Goal: Feedback & Contribution: Contribute content

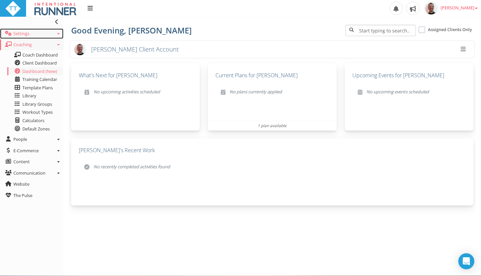
click at [26, 37] on link "Settings" at bounding box center [31, 33] width 63 height 11
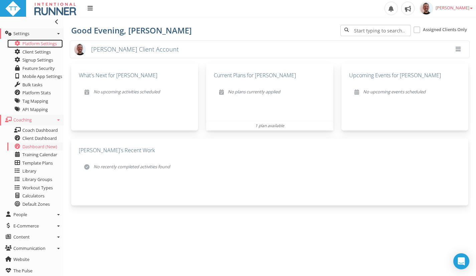
click at [36, 43] on link "Platform Settings" at bounding box center [34, 43] width 55 height 8
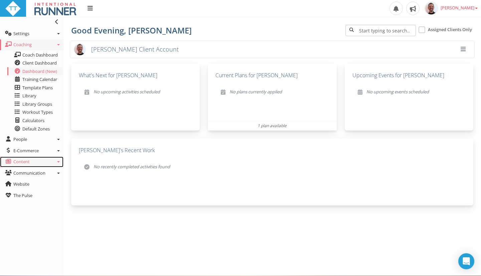
click at [61, 162] on link "Content" at bounding box center [31, 161] width 63 height 11
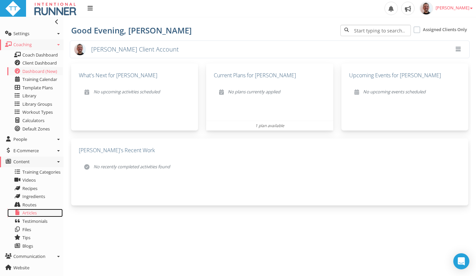
click at [31, 214] on span "Articles" at bounding box center [29, 213] width 14 height 6
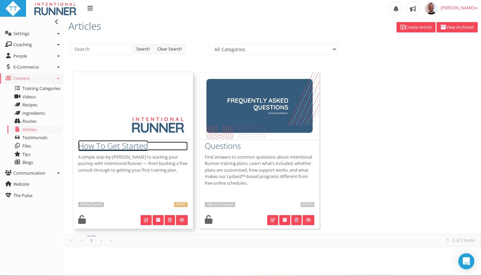
click at [98, 149] on h3 "How To Get Started" at bounding box center [133, 145] width 110 height 9
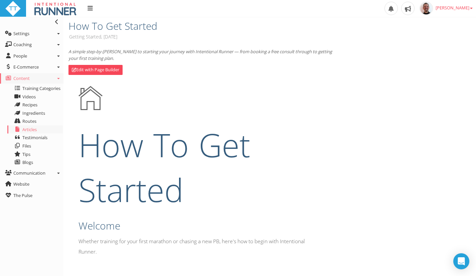
click at [168, 133] on h1 "How To Get Started" at bounding box center [201, 167] width 245 height 90
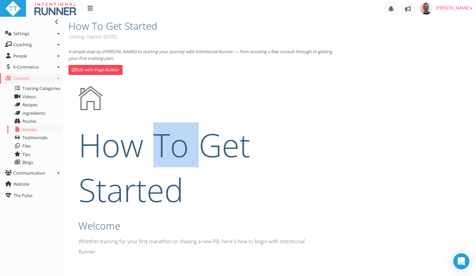
click at [168, 133] on h1 "How To Get Started" at bounding box center [201, 167] width 245 height 90
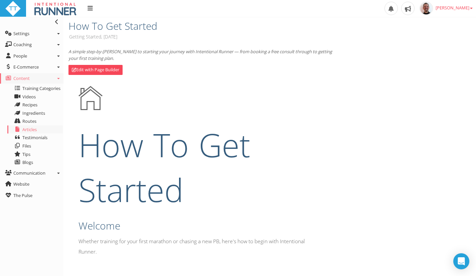
click at [101, 67] on link "Edit with Page Builder" at bounding box center [96, 70] width 54 height 10
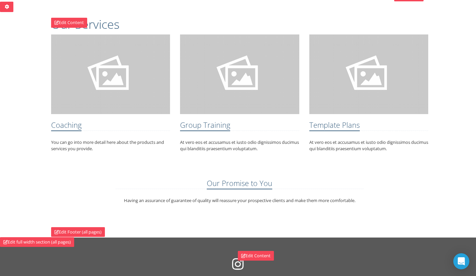
scroll to position [65, 0]
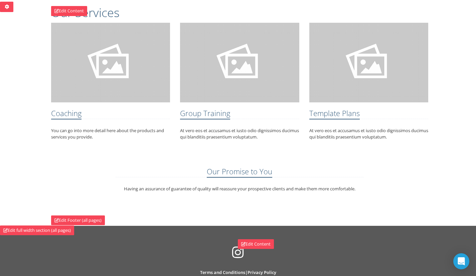
click at [69, 115] on h2 "Coaching" at bounding box center [66, 114] width 30 height 10
click at [91, 118] on div "Coaching" at bounding box center [110, 114] width 119 height 10
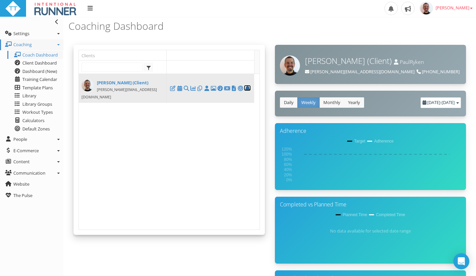
click at [247, 88] on icon at bounding box center [247, 88] width 7 height 0
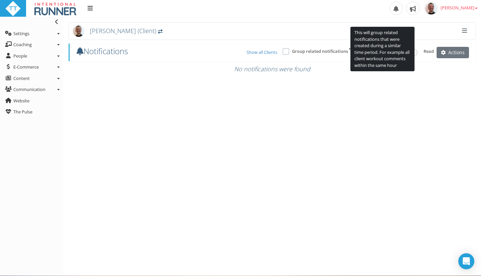
click at [288, 50] on div at bounding box center [286, 51] width 7 height 7
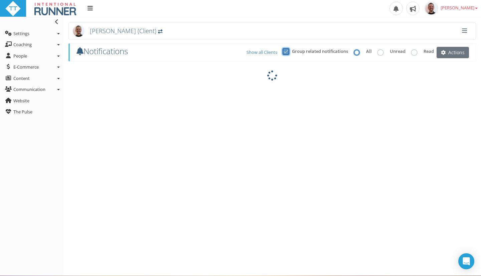
scroll to position [3, 2]
click at [459, 55] on span "Actions" at bounding box center [456, 52] width 16 height 7
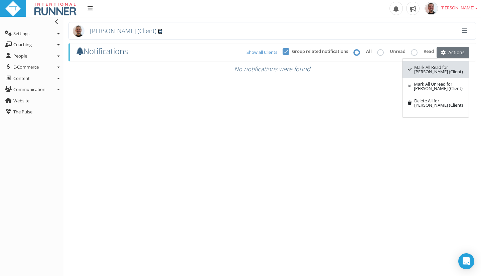
click at [158, 32] on icon at bounding box center [160, 31] width 5 height 5
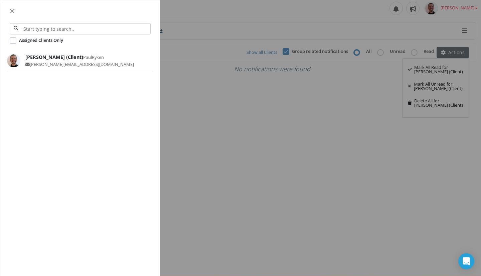
click at [12, 9] on icon "Close" at bounding box center [12, 10] width 5 height 5
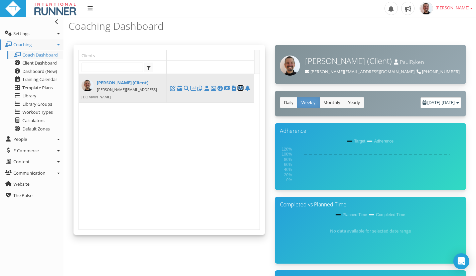
click at [241, 88] on icon at bounding box center [240, 88] width 7 height 0
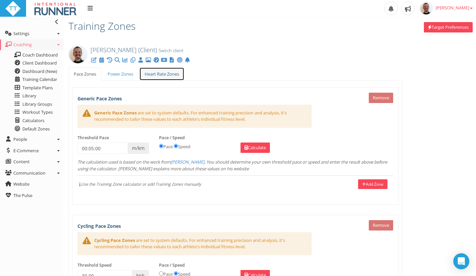
click at [169, 75] on link "Heart Rate Zones" at bounding box center [161, 74] width 45 height 14
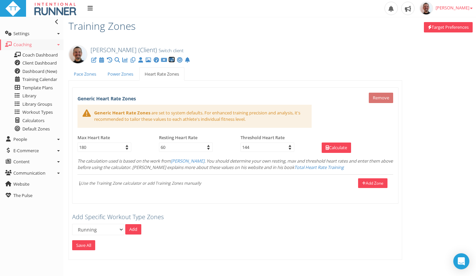
click at [172, 60] on icon at bounding box center [171, 60] width 7 height 0
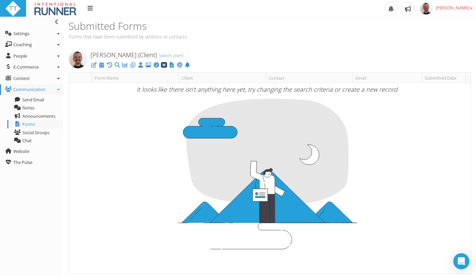
click at [164, 65] on icon at bounding box center [164, 65] width 7 height 0
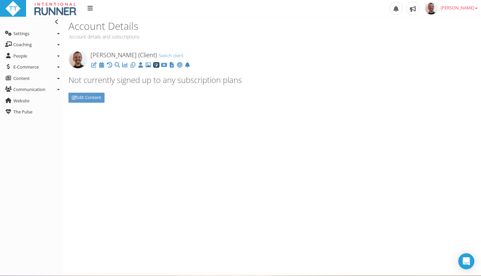
click at [157, 65] on icon at bounding box center [156, 65] width 7 height 0
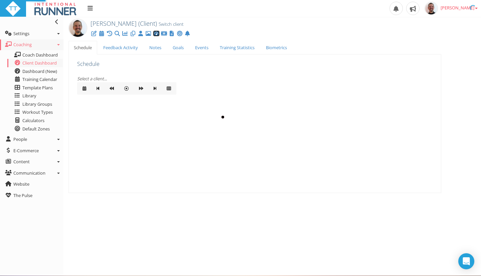
click at [157, 34] on icon at bounding box center [156, 33] width 7 height 0
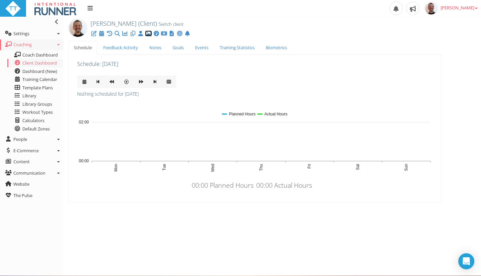
click at [149, 34] on icon at bounding box center [148, 33] width 7 height 0
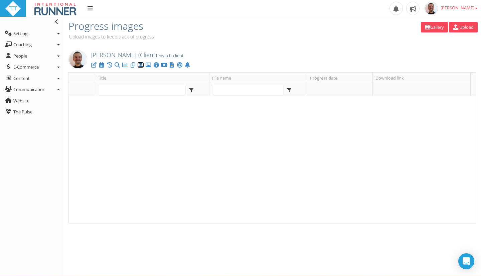
click at [140, 65] on icon at bounding box center [140, 65] width 7 height 0
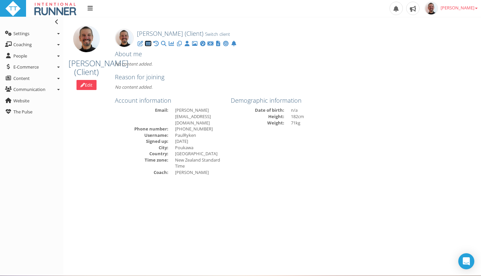
click at [148, 44] on icon at bounding box center [148, 43] width 7 height 0
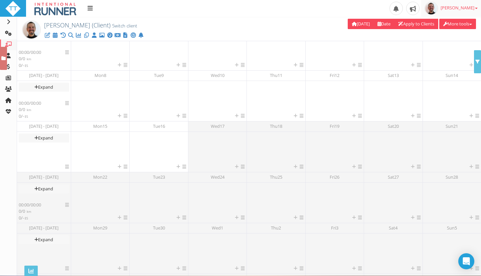
click at [475, 7] on span "[PERSON_NAME]" at bounding box center [459, 8] width 37 height 6
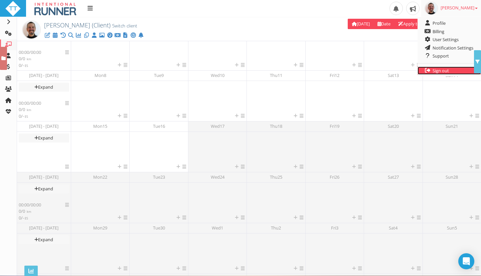
click at [446, 72] on link "Sign out" at bounding box center [449, 70] width 63 height 8
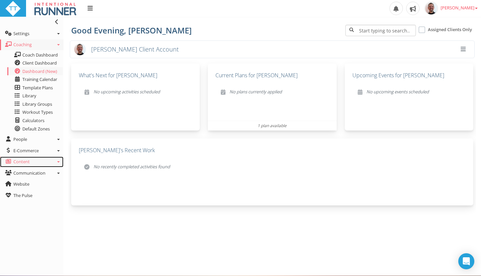
click at [57, 164] on link "Content" at bounding box center [31, 161] width 63 height 11
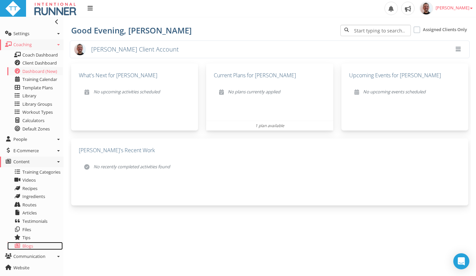
click at [31, 248] on span "Blogs" at bounding box center [27, 246] width 11 height 6
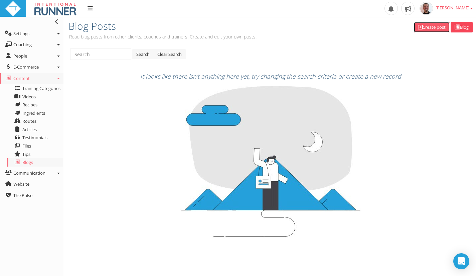
click at [429, 26] on link "Create post" at bounding box center [432, 27] width 36 height 10
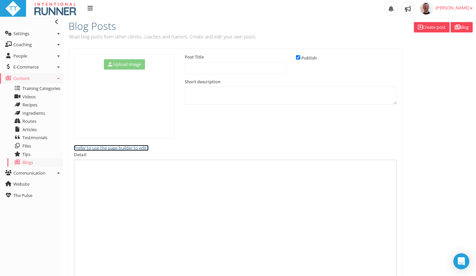
click at [106, 147] on link "Prefer to use the page builder to edit?" at bounding box center [111, 148] width 75 height 6
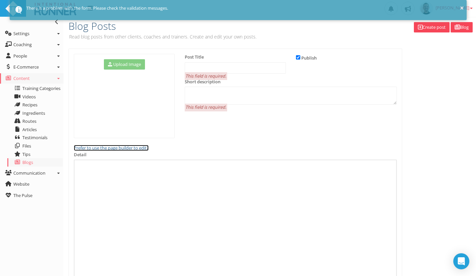
click at [95, 146] on link "Prefer to use the page builder to edit?" at bounding box center [111, 148] width 75 height 6
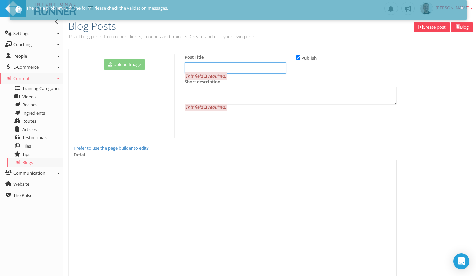
click at [235, 69] on input "text" at bounding box center [235, 67] width 101 height 11
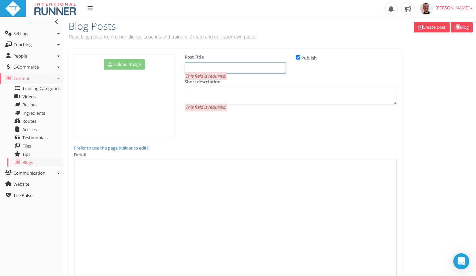
paste input "My Minimalist Travel Running Gear: Your Essential Guide"
type input "My Minimalist Travel Running Gear: Your Essential Guide"
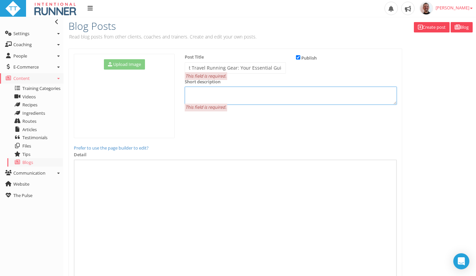
click at [250, 93] on textarea at bounding box center [291, 96] width 212 height 18
click at [211, 88] on textarea at bounding box center [291, 96] width 212 height 18
paste textarea "If you are a frequent traveller and fond of running and can never afford to mis…"
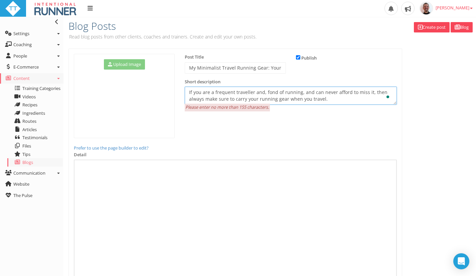
click at [336, 97] on textarea "If you are a frequent traveller and, fond of running, and can never afford to m…" at bounding box center [291, 96] width 212 height 18
type textarea "If you are a frequent traveller and, fond of running, and can never afford to m…"
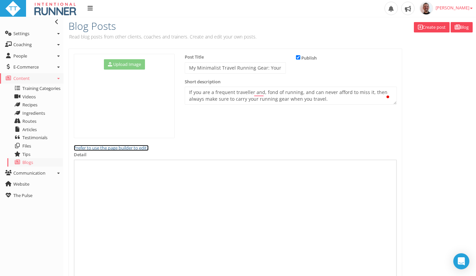
click at [101, 148] on link "Prefer to use the page builder to edit?" at bounding box center [111, 148] width 75 height 6
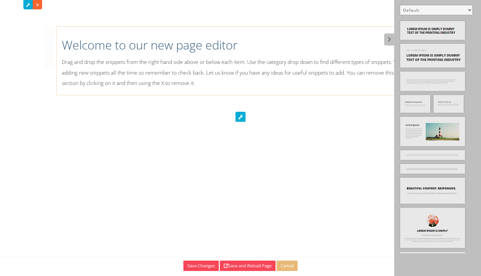
click at [93, 66] on p "Drag and drop the snippets from the right hand side above or below each item. U…" at bounding box center [241, 72] width 358 height 31
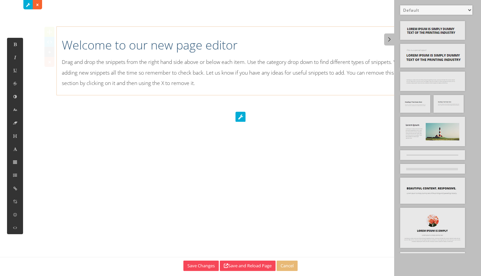
click at [218, 47] on h1 "Welcome to our new page editor" at bounding box center [241, 45] width 358 height 17
click at [443, 12] on select "Default All Title Title, Subtitle Info, Title Heading, Paragraph Paragraph Butt…" at bounding box center [436, 9] width 72 height 9
select select "5"
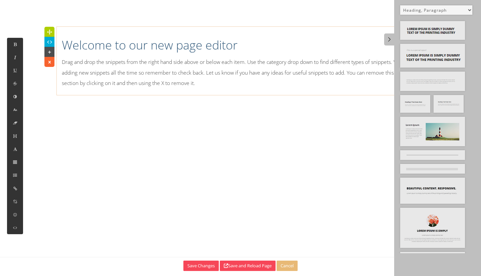
click at [400, 5] on select "Default All Title Title, Subtitle Info, Title Heading, Paragraph Paragraph Butt…" at bounding box center [436, 9] width 72 height 9
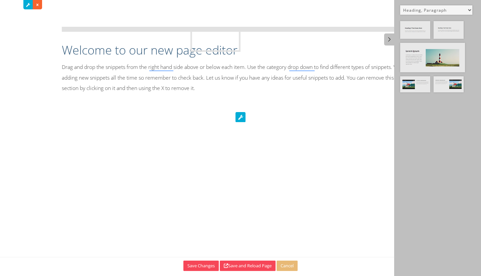
drag, startPoint x: 415, startPoint y: 35, endPoint x: 204, endPoint y: 42, distance: 211.0
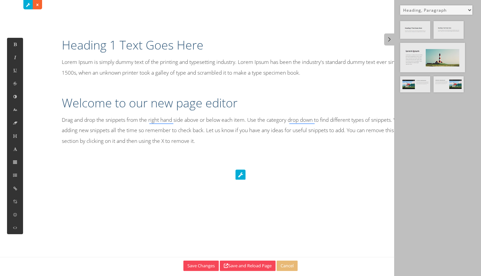
click at [145, 43] on h1 "Heading 1 Text Goes Here" at bounding box center [241, 45] width 358 height 17
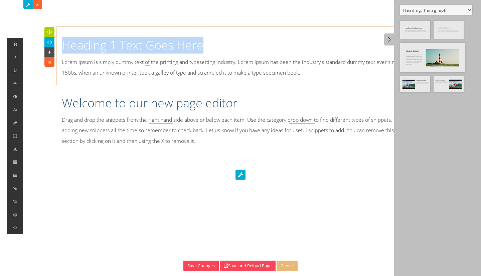
drag, startPoint x: 215, startPoint y: 48, endPoint x: 63, endPoint y: 48, distance: 151.7
click at [63, 48] on h1 "Heading 1 Text Goes Here" at bounding box center [241, 45] width 358 height 17
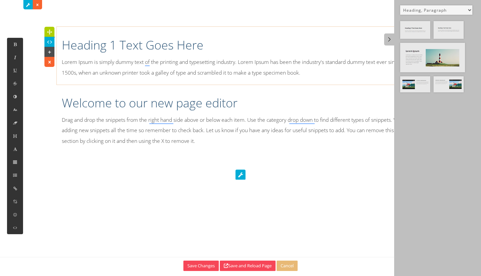
scroll to position [306, 2]
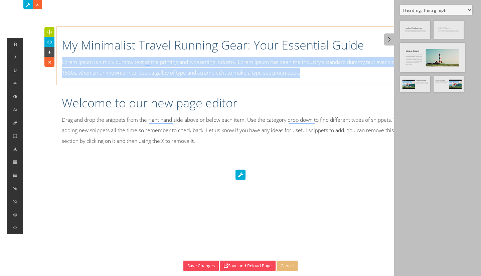
drag, startPoint x: 316, startPoint y: 73, endPoint x: 62, endPoint y: 61, distance: 254.3
click at [62, 61] on p "Lorem Ipsum is simply dummy text of the printing and typesetting industry. Lore…" at bounding box center [241, 67] width 358 height 21
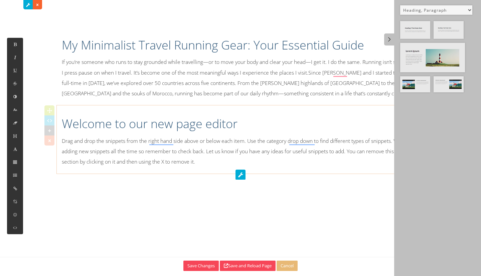
click at [212, 127] on h1 "Welcome to our new page editor" at bounding box center [241, 123] width 358 height 17
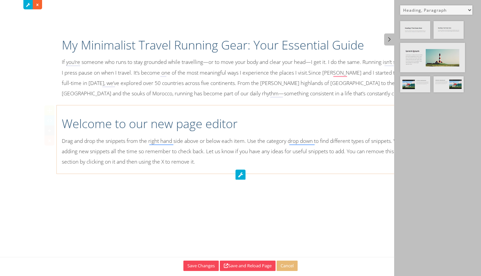
click at [49, 139] on icon at bounding box center [49, 140] width 7 height 7
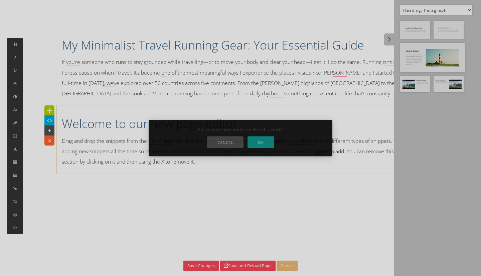
click at [267, 144] on button "OK" at bounding box center [261, 142] width 27 height 12
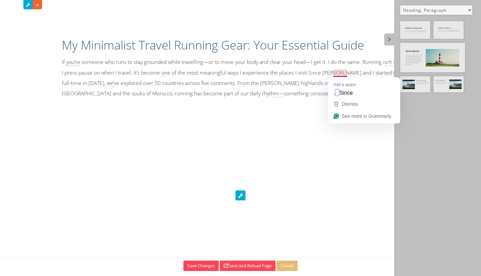
click at [336, 71] on p "If you’re someone who runs to stay grounded while travelling—or to move your bo…" at bounding box center [241, 78] width 358 height 42
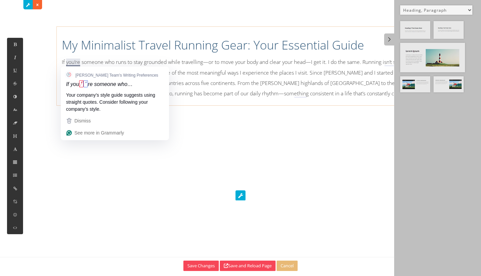
click at [70, 64] on p "If you’re someone who runs to stay grounded while travelling—or to move your bo…" at bounding box center [241, 78] width 358 height 42
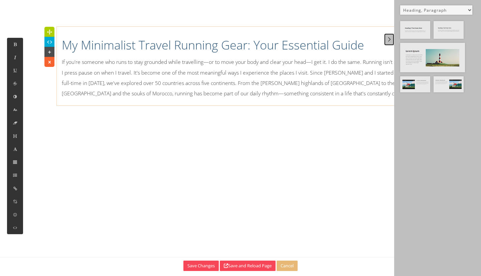
click at [389, 41] on icon at bounding box center [389, 39] width 7 height 6
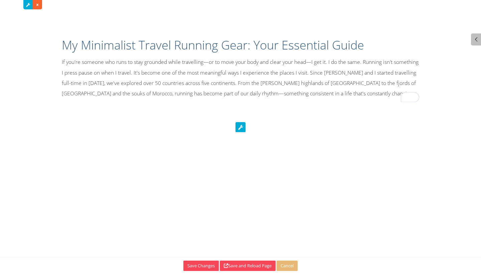
click at [94, 95] on p "If you're someone who runs to stay grounded while travelling—or to move your bo…" at bounding box center [241, 78] width 358 height 42
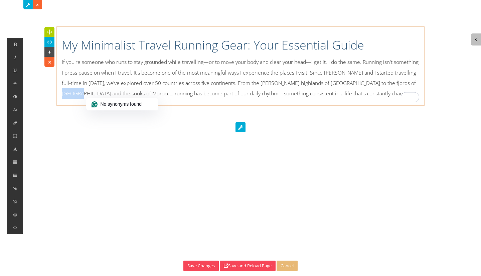
click at [94, 95] on p "If you're someone who runs to stay grounded while travelling—or to move your bo…" at bounding box center [241, 78] width 358 height 42
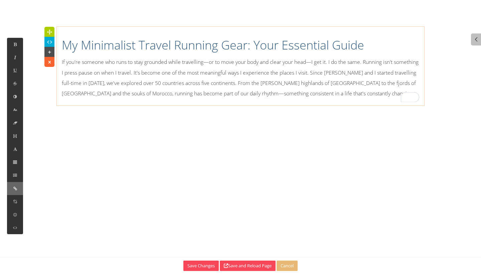
click at [14, 191] on button at bounding box center [15, 188] width 16 height 13
click at [104, 93] on p "If you're someone who runs to stay grounded while travelling—or to move your bo…" at bounding box center [241, 78] width 358 height 42
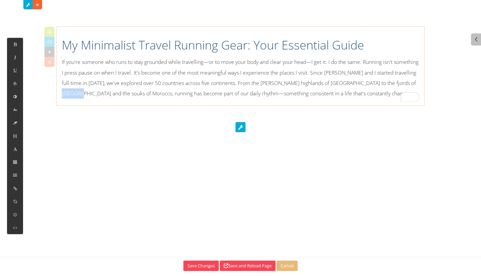
click at [104, 93] on p "If you're someone who runs to stay grounded while travelling—or to move your bo…" at bounding box center [241, 78] width 358 height 42
click at [14, 189] on icon at bounding box center [15, 188] width 6 height 6
type input "Morocco"
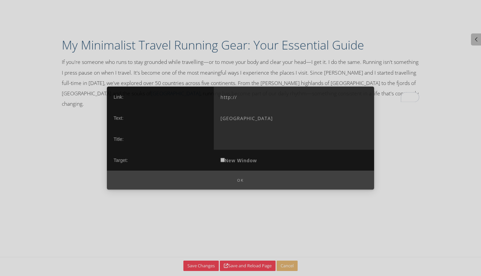
drag, startPoint x: 261, startPoint y: 102, endPoint x: 217, endPoint y: 99, distance: 44.2
click at [217, 99] on input "http://" at bounding box center [294, 96] width 160 height 21
paste input "s://www.minimalistjourneys.com/experience-more/destinations/africa/morocco"
type input "https://www.minimalistjourneys.com/experience-more/destinations/africa/morocco/"
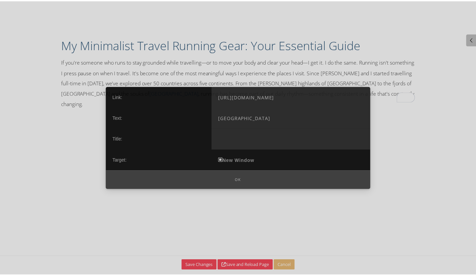
scroll to position [0, 0]
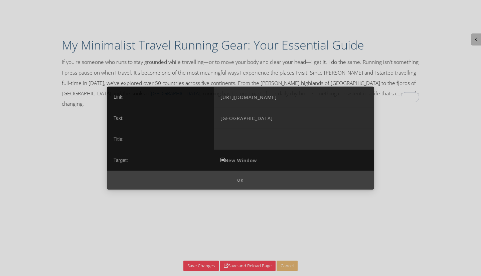
click at [224, 159] on input "New Window" at bounding box center [223, 159] width 4 height 4
checkbox input "true"
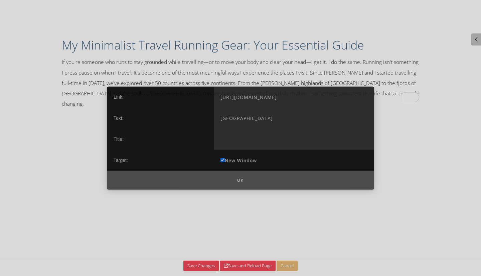
click at [239, 181] on button "Ok" at bounding box center [240, 179] width 267 height 19
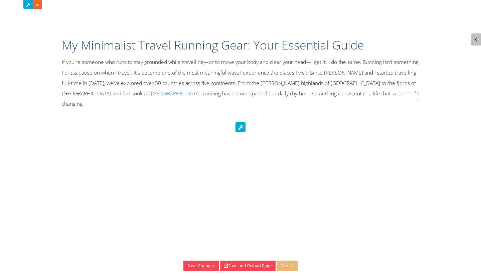
click at [267, 74] on p "If you're someone who runs to stay grounded while travelling—or to move your bo…" at bounding box center [241, 83] width 358 height 52
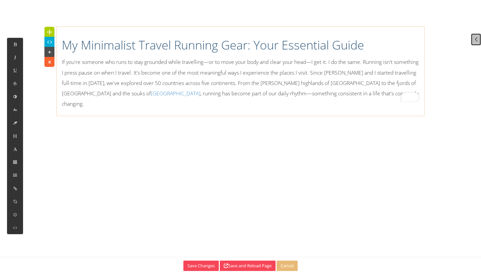
click at [475, 35] on link at bounding box center [476, 39] width 10 height 12
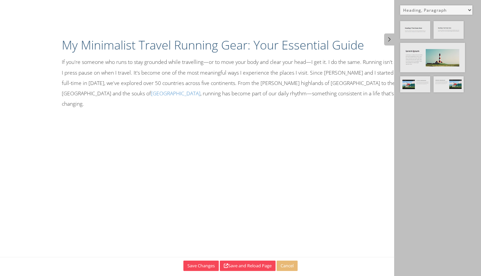
click at [459, 11] on select "Default All Title Title, Subtitle Info, Title Heading, Paragraph Paragraph Butt…" at bounding box center [436, 9] width 72 height 9
select select "12"
click at [400, 5] on select "Default All Title Title, Subtitle Info, Title Heading, Paragraph Paragraph Butt…" at bounding box center [436, 9] width 72 height 9
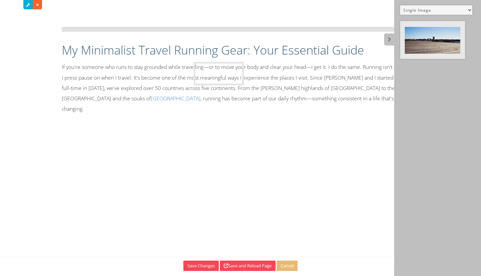
drag, startPoint x: 438, startPoint y: 46, endPoint x: 232, endPoint y: 87, distance: 210.5
click at [232, 0] on body "My Minimalist Travel Running Gear: Your Essential Guide If you're someone who r…" at bounding box center [240, 0] width 481 height 0
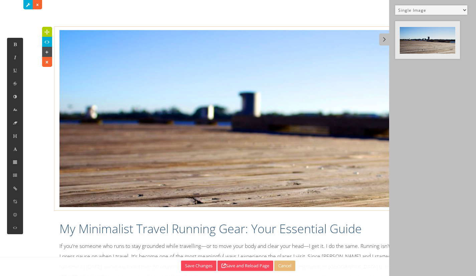
click at [87, 243] on p "If you're someone who runs to stay grounded while travelling—or to move your bo…" at bounding box center [238, 267] width 358 height 52
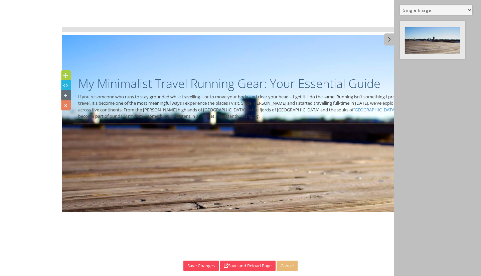
drag, startPoint x: 47, startPoint y: 215, endPoint x: 65, endPoint y: 75, distance: 141.3
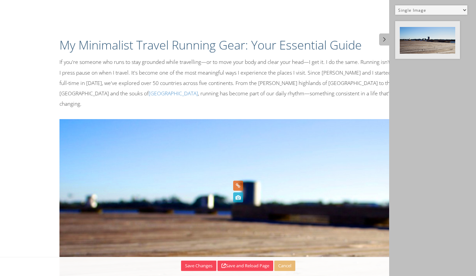
click at [236, 198] on icon at bounding box center [237, 197] width 7 height 10
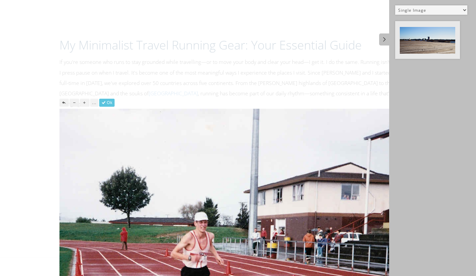
click at [94, 103] on button "..." at bounding box center [94, 103] width 8 height 8
click at [77, 119] on label "No Crop" at bounding box center [76, 119] width 21 height 8
click at [71, 119] on input "No Crop" at bounding box center [68, 119] width 4 height 4
checkbox input "true"
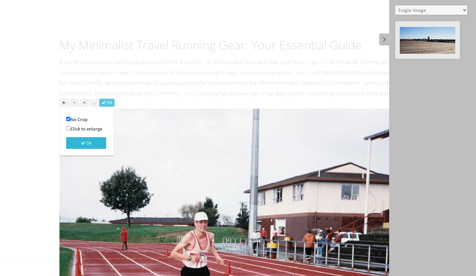
click at [87, 142] on button "Ok" at bounding box center [86, 143] width 40 height 12
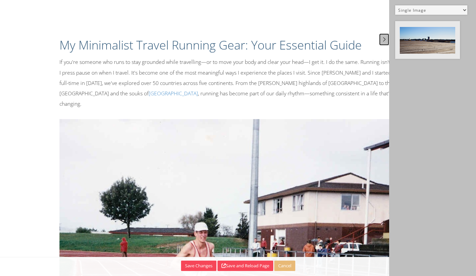
click at [385, 39] on icon at bounding box center [384, 39] width 7 height 6
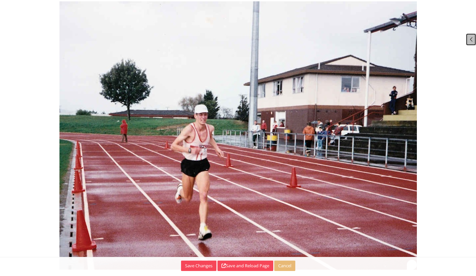
scroll to position [131, 0]
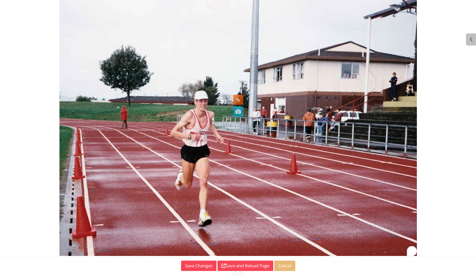
click at [279, 174] on img at bounding box center [238, 122] width 358 height 268
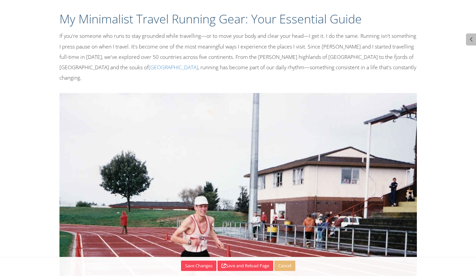
scroll to position [117, 0]
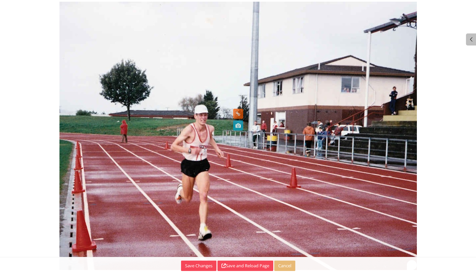
click at [264, 105] on img at bounding box center [238, 136] width 358 height 268
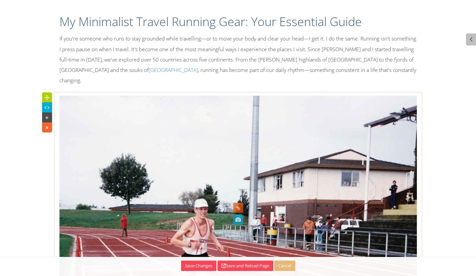
scroll to position [20, 0]
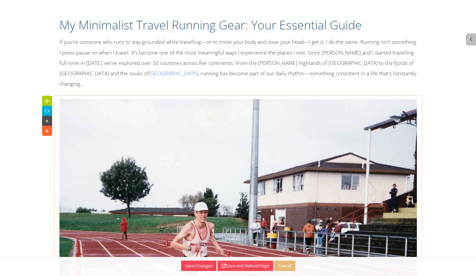
click at [47, 107] on icon at bounding box center [46, 110] width 7 height 7
type textarea "<div class="col-md-12" spellcheck="true" aria-label=""> <img src="data:image/jp…"
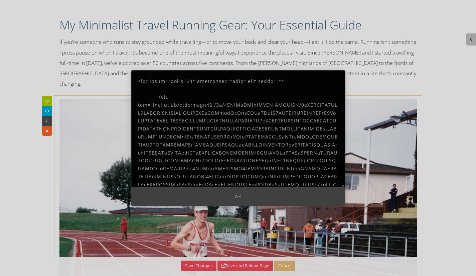
click at [334, 45] on div at bounding box center [238, 138] width 476 height 276
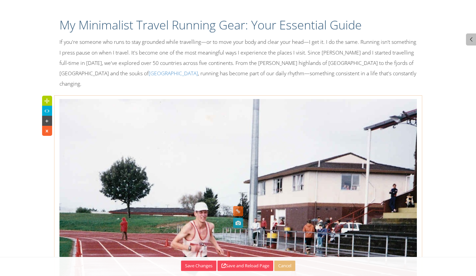
click at [239, 213] on icon at bounding box center [238, 211] width 10 height 10
select select "1070"
type input "[Image Data]"
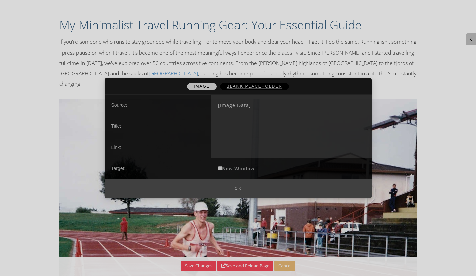
click at [259, 86] on span "BLANK PLACEHOLDER" at bounding box center [254, 86] width 69 height 7
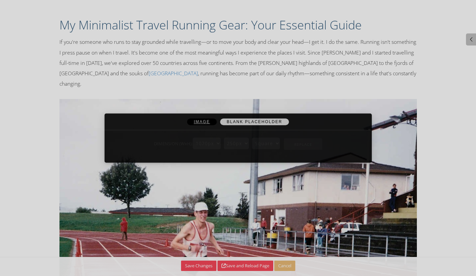
click at [259, 86] on div at bounding box center [238, 138] width 476 height 276
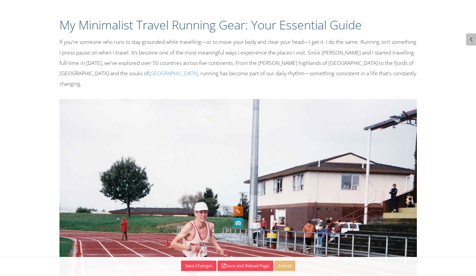
click at [240, 210] on icon at bounding box center [238, 211] width 10 height 10
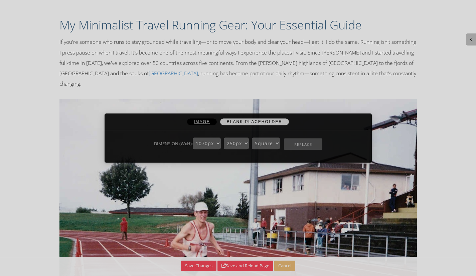
click at [202, 122] on span "IMAGE" at bounding box center [202, 121] width 30 height 7
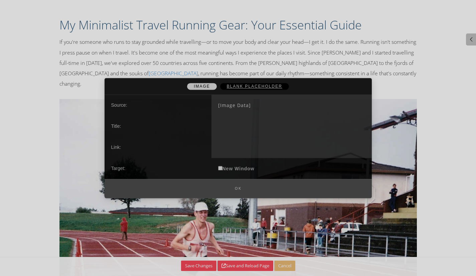
click at [238, 124] on input "text" at bounding box center [292, 126] width 160 height 21
paste input "Paul finishing the Papakura Half Marathon in the 1980s"
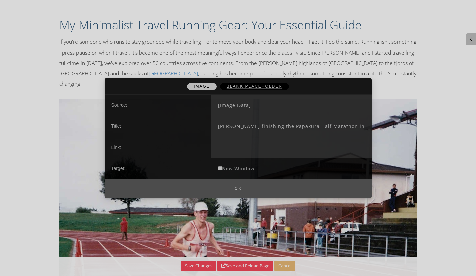
type input "Paul finishing the Papakura Half Marathon in the 1980s"
click at [239, 189] on button "Ok" at bounding box center [238, 188] width 267 height 19
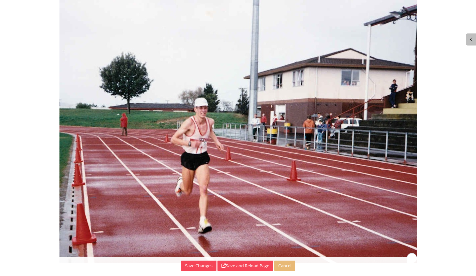
scroll to position [131, 0]
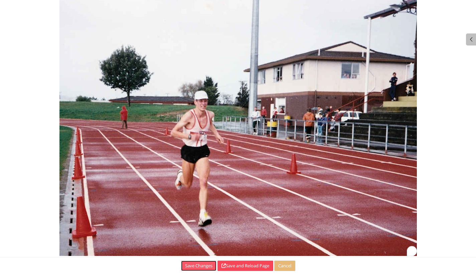
click at [196, 265] on button "Save Changes" at bounding box center [198, 265] width 35 height 10
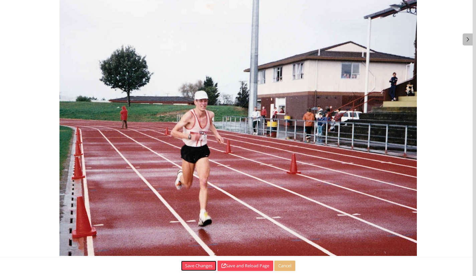
scroll to position [0, 0]
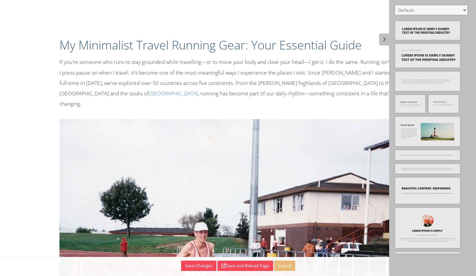
click at [437, 11] on select "Default All Title Title, Subtitle Info, Title Heading, Paragraph Paragraph Butt…" at bounding box center [431, 9] width 72 height 9
click at [395, 5] on select "Default All Title Title, Subtitle Info, Title Heading, Paragraph Paragraph Butt…" at bounding box center [431, 9] width 72 height 9
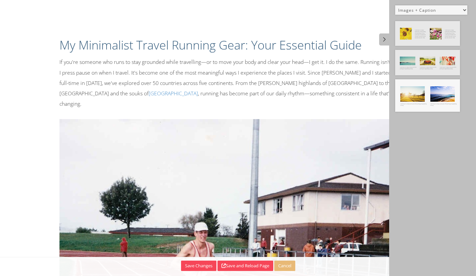
click at [421, 100] on img at bounding box center [427, 95] width 65 height 32
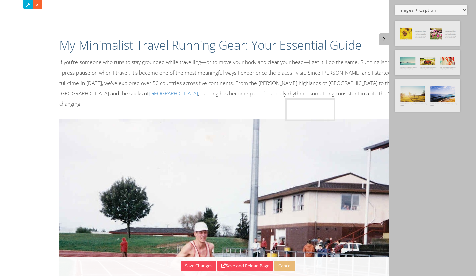
drag, startPoint x: 409, startPoint y: 93, endPoint x: 299, endPoint y: 112, distance: 111.5
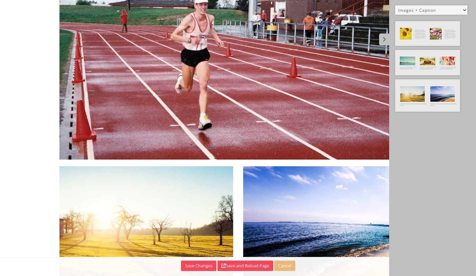
scroll to position [272, 0]
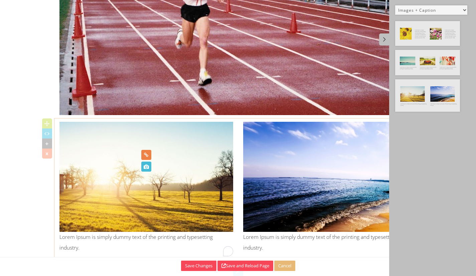
click at [193, 201] on img at bounding box center [146, 177] width 174 height 110
click at [50, 150] on icon at bounding box center [46, 153] width 7 height 7
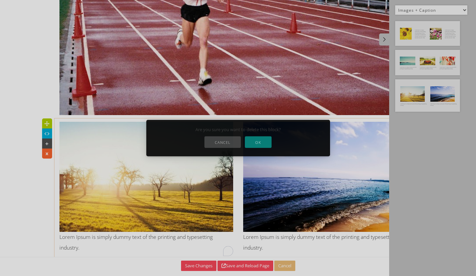
click at [259, 142] on button "OK" at bounding box center [258, 142] width 27 height 12
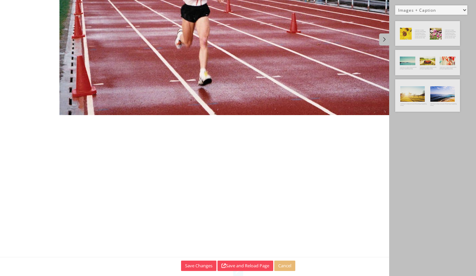
scroll to position [131, 0]
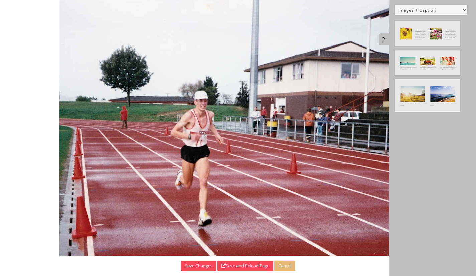
click at [435, 7] on select "Default All Title Title, Subtitle Info, Title Heading, Paragraph Paragraph Butt…" at bounding box center [431, 9] width 72 height 9
select select "6"
click at [395, 5] on select "Default All Title Title, Subtitle Info, Title Heading, Paragraph Paragraph Butt…" at bounding box center [431, 9] width 72 height 9
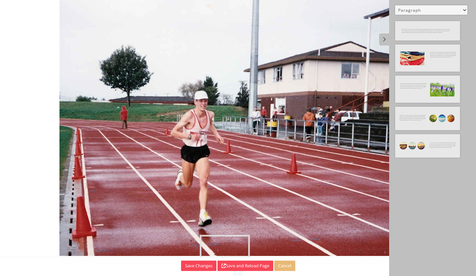
drag, startPoint x: 446, startPoint y: 29, endPoint x: 250, endPoint y: 242, distance: 288.8
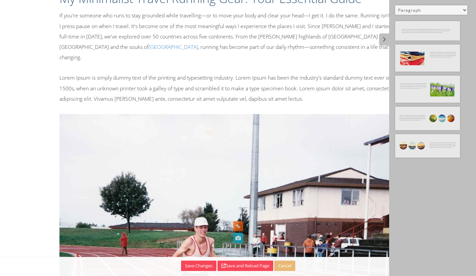
scroll to position [47, 0]
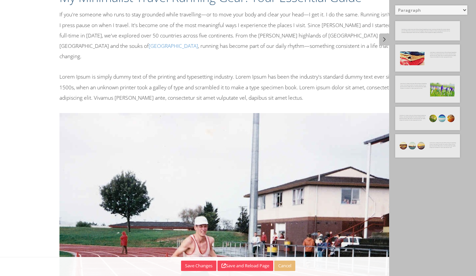
click at [186, 82] on p "Lorem Ipsum is simply dummy text of the printing and typesetting industry. Lore…" at bounding box center [238, 87] width 358 height 31
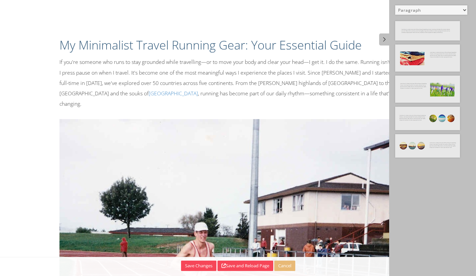
select select "6"
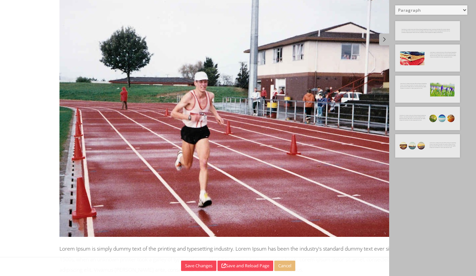
scroll to position [173, 0]
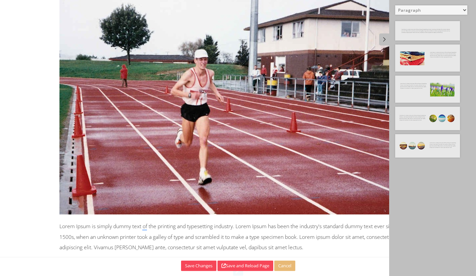
click at [269, 239] on p "Lorem Ipsum is simply dummy text of the printing and typesetting industry. Lore…" at bounding box center [238, 236] width 358 height 31
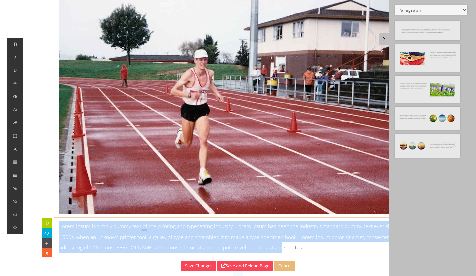
drag, startPoint x: 275, startPoint y: 238, endPoint x: 57, endPoint y: 211, distance: 219.2
click at [57, 221] on div "Lorem Ipsum is simply dummy text of the printing and typesetting industry. Lore…" at bounding box center [238, 238] width 368 height 35
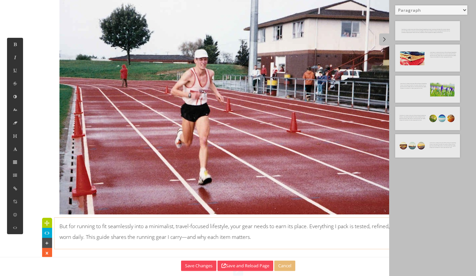
click at [335, 248] on div "My Minimalist Travel Running Gear: Your Essential Guide If you're someone who r…" at bounding box center [238, 51] width 476 height 448
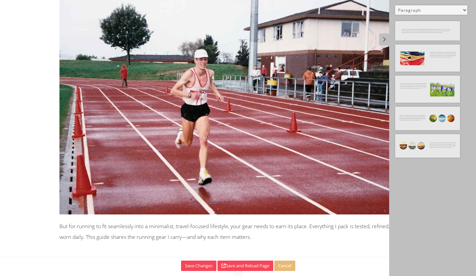
scroll to position [162, 0]
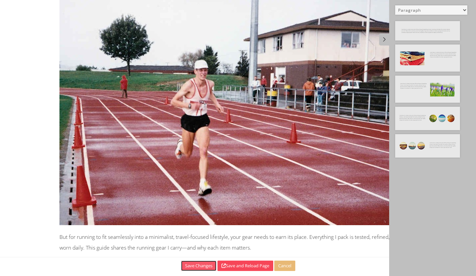
click at [192, 269] on button "Save Changes" at bounding box center [198, 265] width 35 height 10
click at [439, 9] on select "Default All Title Title, Subtitle Info, Title Heading, Paragraph Paragraph Butt…" at bounding box center [431, 9] width 72 height 9
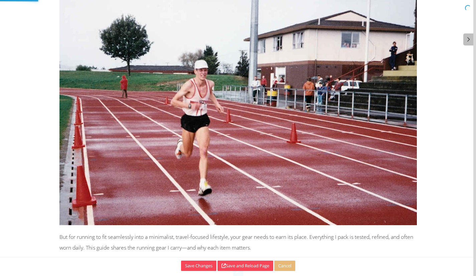
scroll to position [162, 0]
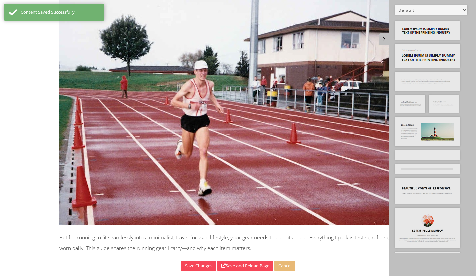
click at [435, 9] on select "Default All Title Title, Subtitle Info, Title Heading, Paragraph Paragraph Butt…" at bounding box center [431, 9] width 72 height 9
select select "5"
click at [395, 5] on select "Default All Title Title, Subtitle Info, Title Heading, Paragraph Paragraph Butt…" at bounding box center [431, 9] width 72 height 9
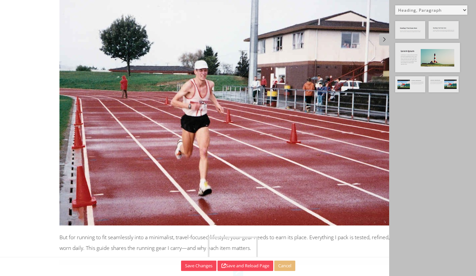
drag, startPoint x: 443, startPoint y: 27, endPoint x: 222, endPoint y: 242, distance: 308.4
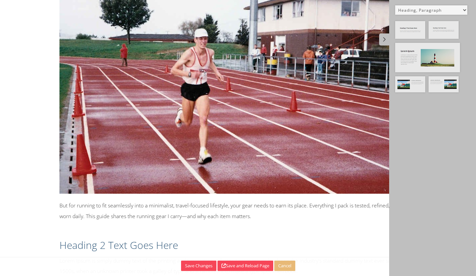
scroll to position [217, 0]
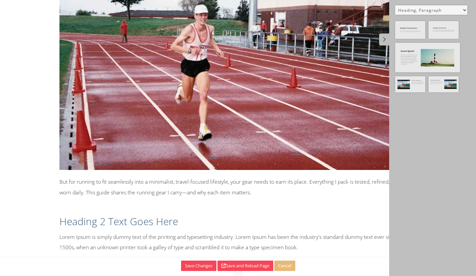
click at [174, 215] on h2 "Heading 2 Text Goes Here" at bounding box center [238, 221] width 358 height 14
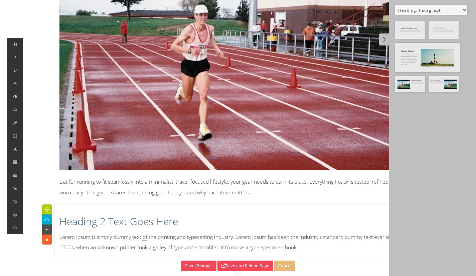
click at [98, 214] on h2 "Heading 2 Text Goes Here" at bounding box center [238, 221] width 358 height 14
click at [66, 214] on h2 "Heading 2 Text Goes Here" at bounding box center [238, 221] width 358 height 14
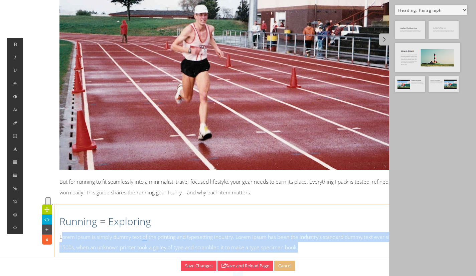
drag, startPoint x: 307, startPoint y: 236, endPoint x: 60, endPoint y: 224, distance: 246.6
click at [60, 232] on p "Lorem Ipsum is simply dummy text of the printing and typesetting industry. Lore…" at bounding box center [238, 242] width 358 height 21
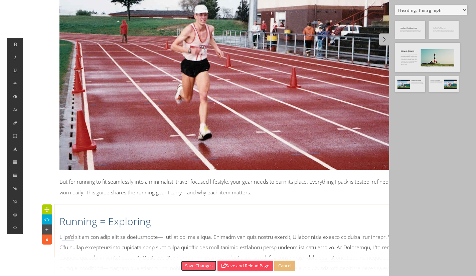
click at [190, 264] on button "Save Changes" at bounding box center [198, 265] width 35 height 10
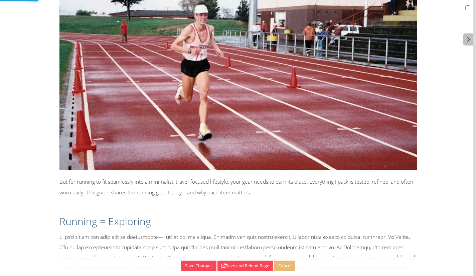
click at [310, 238] on p at bounding box center [238, 268] width 358 height 73
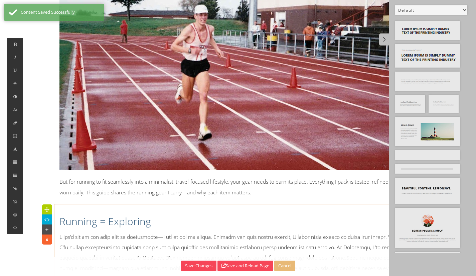
click at [322, 246] on p at bounding box center [238, 268] width 358 height 73
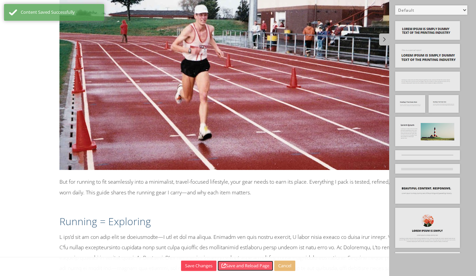
click at [234, 263] on button "Save and Reload Page" at bounding box center [246, 265] width 56 height 10
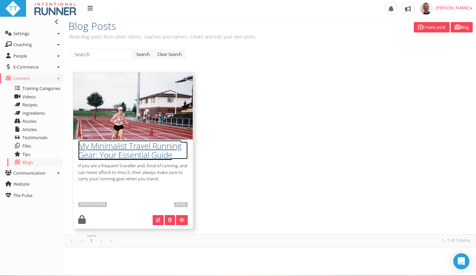
click at [126, 150] on h3 "My Minimalist Travel Running Gear: Your Essential Guide" at bounding box center [133, 150] width 110 height 18
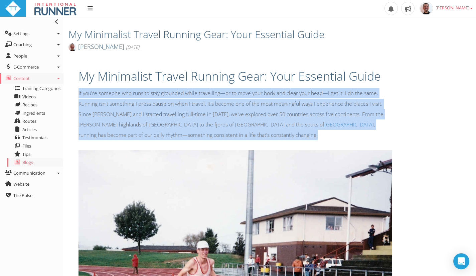
drag, startPoint x: 191, startPoint y: 131, endPoint x: 75, endPoint y: 92, distance: 123.3
click at [75, 92] on div "My Minimalist Travel Running Gear: Your Essential Guide If you're someone who r…" at bounding box center [236, 102] width 324 height 82
copy p "If you're someone who runs to stay grounded while travelling—or to move your bo…"
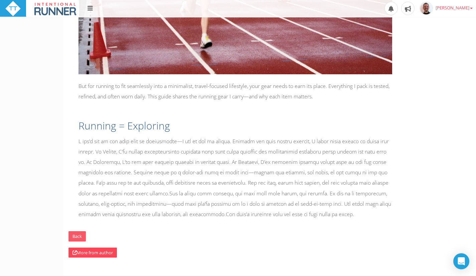
click at [76, 237] on link "Back" at bounding box center [77, 236] width 17 height 10
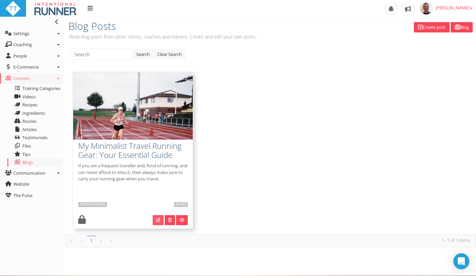
click at [156, 224] on link at bounding box center [158, 220] width 11 height 10
type input "My Minimalist Travel Running Gear: Your Essential Guide"
type textarea "If you are a frequent traveller and, fond of running, and can never afford to m…"
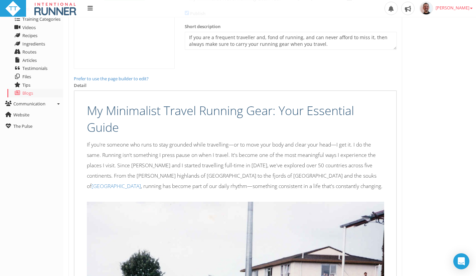
scroll to position [68, 0]
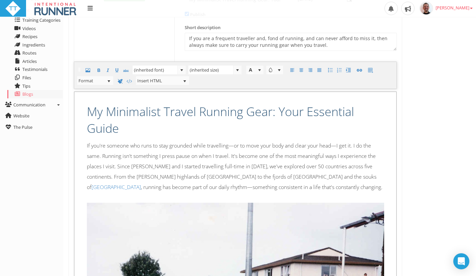
click at [221, 119] on h1 "My Minimalist Travel Running Gear: Your Essential Guide" at bounding box center [235, 120] width 297 height 34
click at [149, 152] on p "If you're someone who runs to stay grounded while travelling—or to move your bo…" at bounding box center [235, 166] width 297 height 52
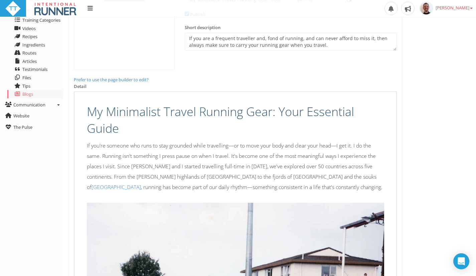
click at [136, 81] on link "Prefer to use the page builder to edit?" at bounding box center [111, 80] width 75 height 6
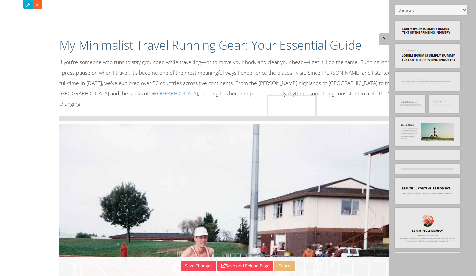
drag, startPoint x: 433, startPoint y: 84, endPoint x: 305, endPoint y: 107, distance: 130.7
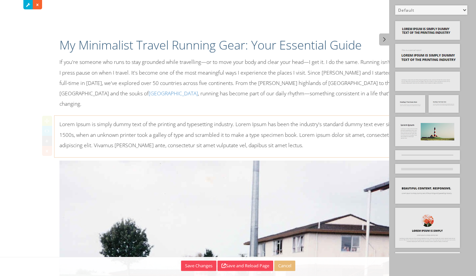
click at [241, 126] on p "Lorem Ipsum is simply dummy text of the printing and typesetting industry. Lore…" at bounding box center [238, 134] width 358 height 31
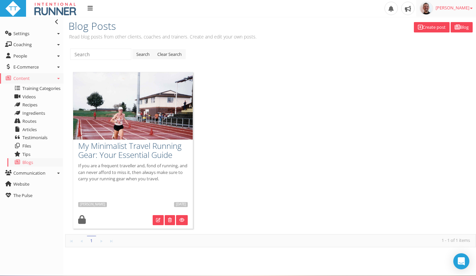
click at [457, 12] on link "[PERSON_NAME]" at bounding box center [446, 8] width 60 height 17
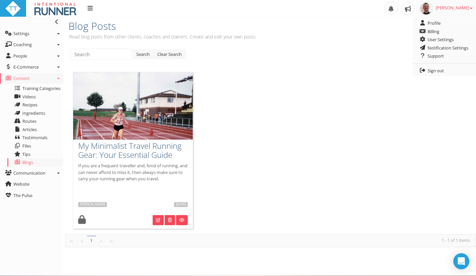
click at [457, 12] on link "[PERSON_NAME]" at bounding box center [446, 8] width 60 height 17
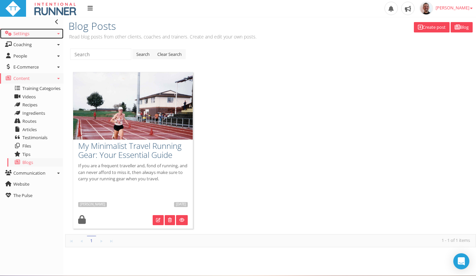
click at [30, 32] on link "Settings" at bounding box center [31, 33] width 63 height 11
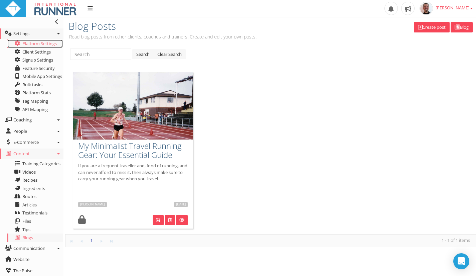
click at [49, 41] on link "Platform Settings" at bounding box center [34, 43] width 55 height 8
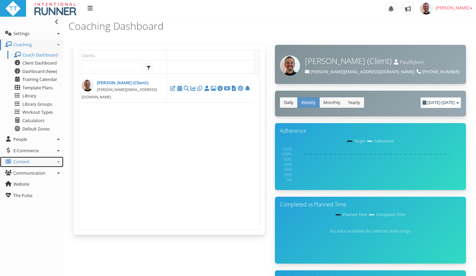
click at [58, 162] on icon at bounding box center [58, 161] width 3 height 1
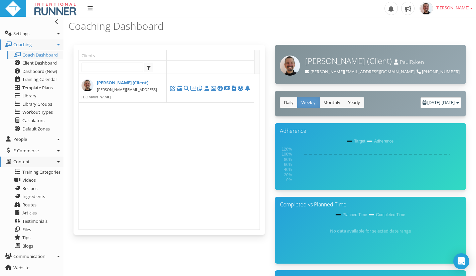
click at [27, 250] on ul "Training Categories Videos Recipes Ingredients Routes Articles Testimonials Fil…" at bounding box center [31, 209] width 63 height 84
click at [25, 247] on span "Blogs" at bounding box center [27, 246] width 11 height 6
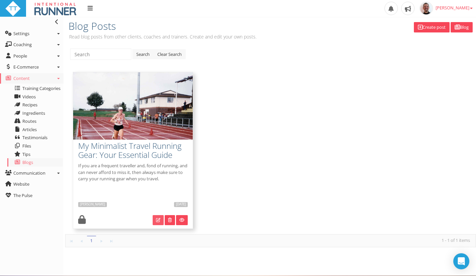
click at [157, 221] on icon at bounding box center [158, 220] width 4 height 4
type input "My Minimalist Travel Running Gear: Your Essential Guide"
type textarea "If you are a frequent traveller and, fond of running, and can never afford to m…"
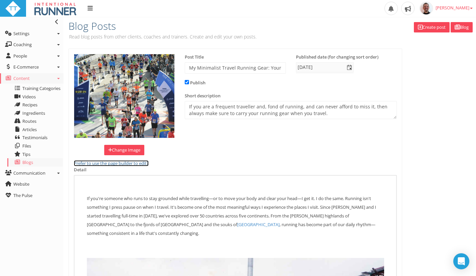
click at [122, 162] on link "Prefer to use the page builder to edit?" at bounding box center [111, 163] width 75 height 6
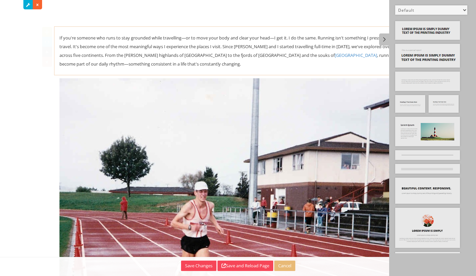
click at [228, 53] on div "If you're someone who runs to stay grounded while travelling—or to move your bo…" at bounding box center [238, 50] width 358 height 35
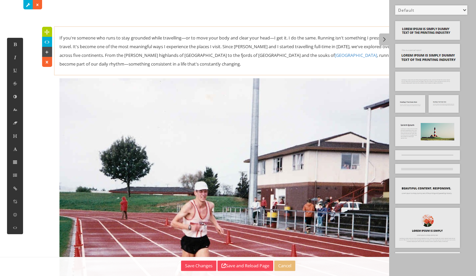
click at [173, 68] on div "If you're someone who runs to stay grounded while travelling—or to move your bo…" at bounding box center [238, 50] width 358 height 35
click at [385, 38] on icon at bounding box center [384, 39] width 7 height 6
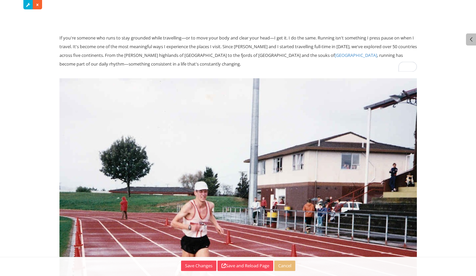
click at [236, 41] on div "If you're someone who runs to stay grounded while travelling—or to move your bo…" at bounding box center [238, 50] width 358 height 35
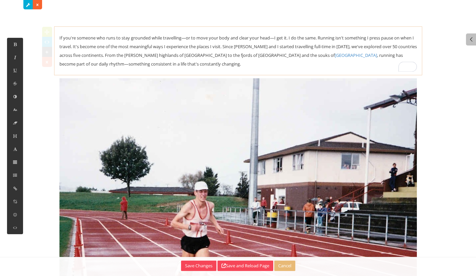
click at [89, 43] on div "If you're someone who runs to stay grounded while travelling—or to move your bo…" at bounding box center [238, 50] width 358 height 35
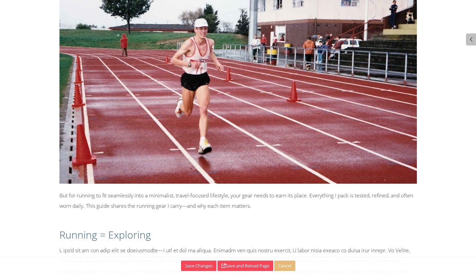
scroll to position [185, 0]
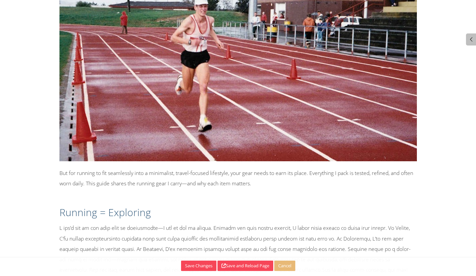
click at [230, 182] on p "But for running to fit seamlessly into a minimalist, travel-focused lifestyle, …" at bounding box center [238, 178] width 358 height 21
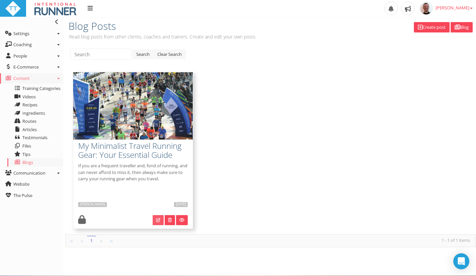
click at [160, 221] on icon at bounding box center [158, 220] width 4 height 4
type input "My Minimalist Travel Running Gear: Your Essential Guide"
type textarea "If you are a frequent traveller and, fond of running, and can never afford to m…"
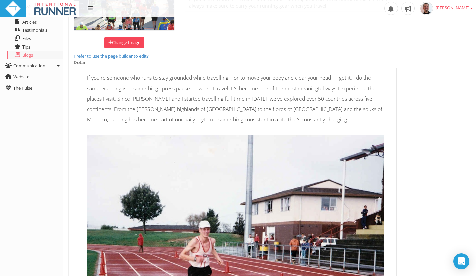
scroll to position [109, 0]
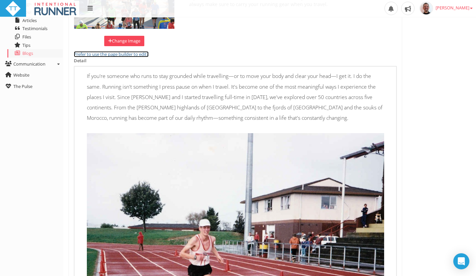
click at [142, 53] on link "Prefer to use the page builder to edit?" at bounding box center [111, 54] width 75 height 6
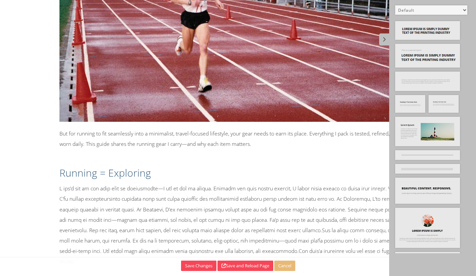
scroll to position [243, 0]
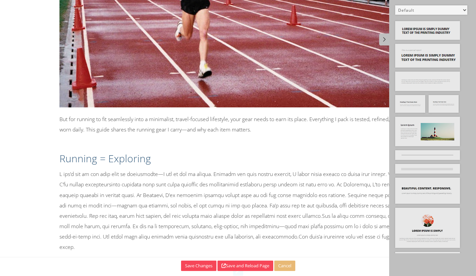
click at [237, 200] on p at bounding box center [238, 211] width 358 height 84
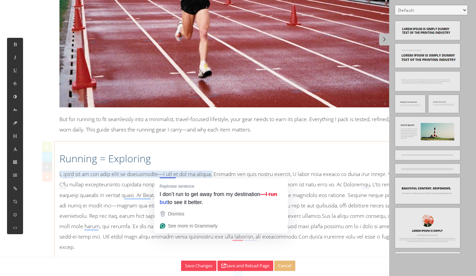
click at [163, 173] on p at bounding box center [238, 211] width 358 height 84
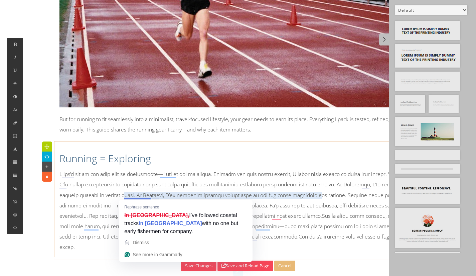
click at [145, 224] on strong "in Portugal" at bounding box center [170, 222] width 63 height 7
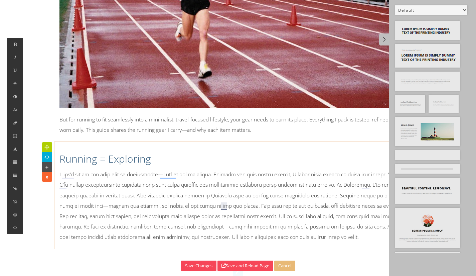
click at [243, 147] on div "Running = Exploring" at bounding box center [238, 195] width 368 height 100
click at [223, 204] on p at bounding box center [238, 205] width 358 height 73
click at [167, 176] on p at bounding box center [238, 205] width 358 height 73
click at [126, 195] on p at bounding box center [238, 205] width 358 height 73
click at [195, 265] on button "Save Changes" at bounding box center [198, 265] width 35 height 10
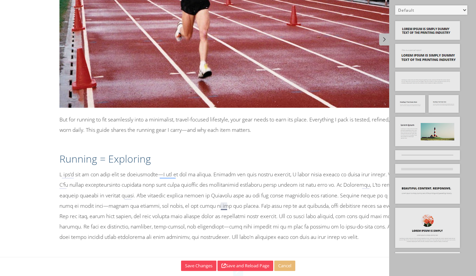
click at [65, 175] on p at bounding box center [238, 205] width 358 height 73
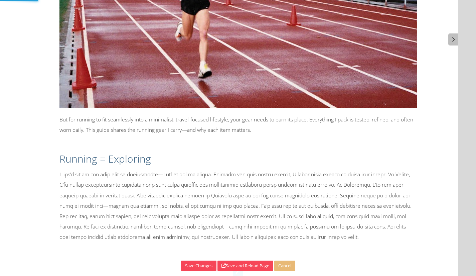
click at [74, 174] on p at bounding box center [238, 205] width 358 height 73
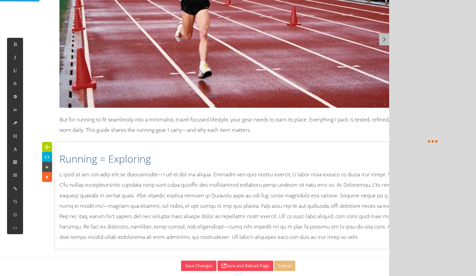
click at [73, 171] on p at bounding box center [238, 205] width 358 height 73
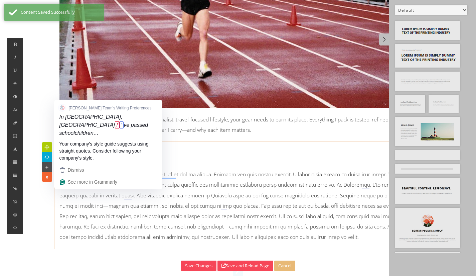
click at [61, 185] on p at bounding box center [238, 205] width 358 height 73
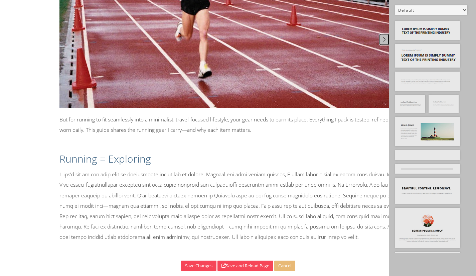
click at [382, 40] on icon at bounding box center [384, 39] width 7 height 6
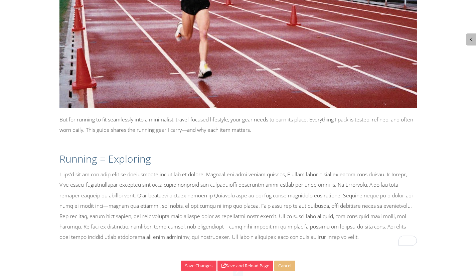
click at [324, 218] on p at bounding box center [238, 205] width 358 height 73
click at [472, 39] on icon at bounding box center [471, 39] width 7 height 6
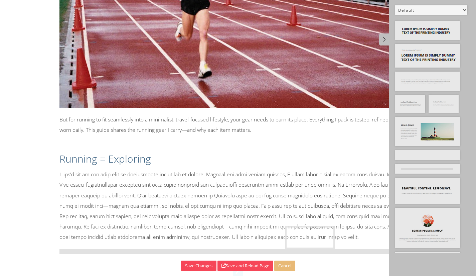
drag, startPoint x: 442, startPoint y: 101, endPoint x: 298, endPoint y: 232, distance: 194.2
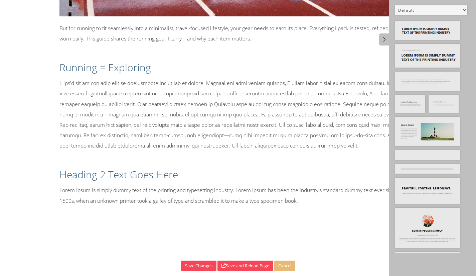
scroll to position [418, 0]
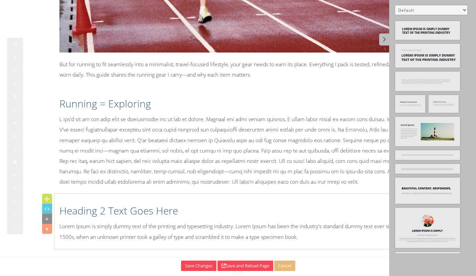
scroll to position [297, 0]
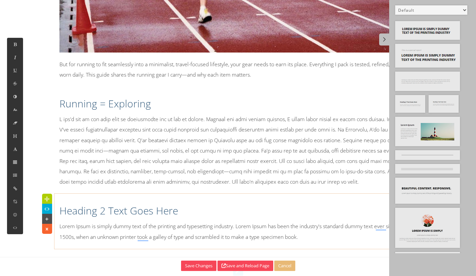
click at [133, 210] on h2 "Heading 2 Text Goes Here" at bounding box center [238, 211] width 358 height 14
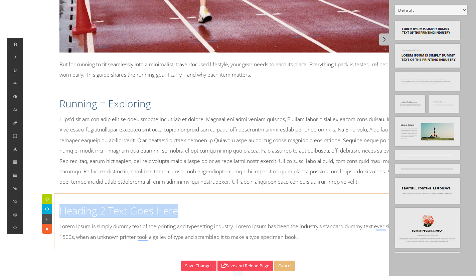
drag, startPoint x: 62, startPoint y: 211, endPoint x: 177, endPoint y: 213, distance: 115.0
click at [177, 213] on h2 "Heading 2 Text Goes Here" at bounding box center [238, 211] width 358 height 14
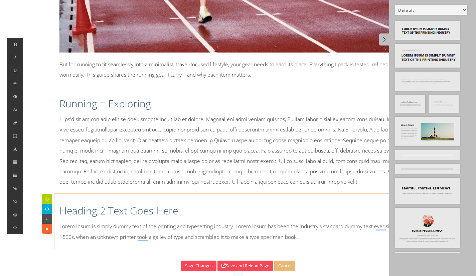
scroll to position [0, 0]
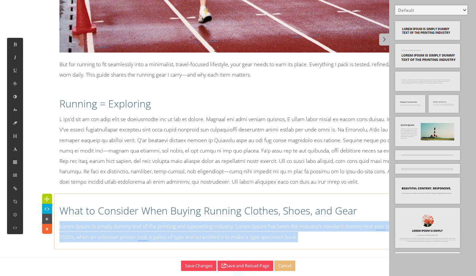
drag, startPoint x: 308, startPoint y: 236, endPoint x: 60, endPoint y: 220, distance: 248.1
click at [60, 220] on div "What to Consider When Buying Running Clothes, Shoes, and Gear Lorem Ipsum is si…" at bounding box center [238, 221] width 368 height 48
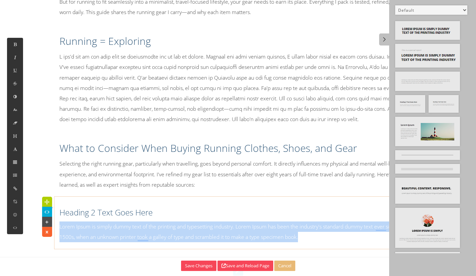
click at [60, 230] on p "Lorem Ipsum is simply dummy text of the printing and typesetting industry. Lore…" at bounding box center [238, 231] width 358 height 21
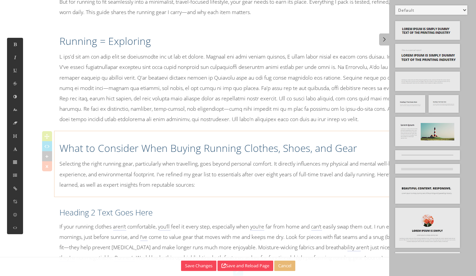
click at [293, 179] on p "Selecting the right running gear, particularly when travelling, goes beyond per…" at bounding box center [238, 173] width 358 height 31
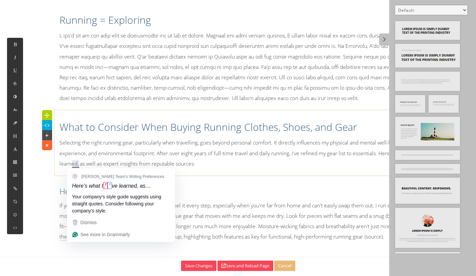
click at [92, 187] on em "Here’s what I" at bounding box center [87, 185] width 31 height 7
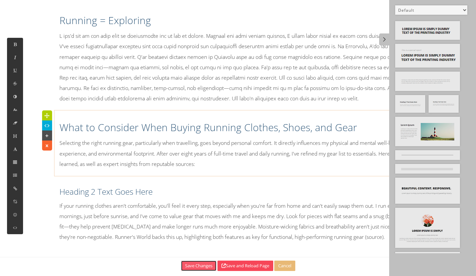
click at [192, 263] on button "Save Changes" at bounding box center [198, 265] width 35 height 10
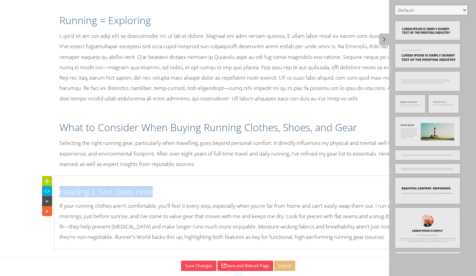
drag, startPoint x: 62, startPoint y: 195, endPoint x: 154, endPoint y: 193, distance: 92.2
click at [154, 193] on h3 "Heading 2 Text Goes Here" at bounding box center [238, 191] width 358 height 11
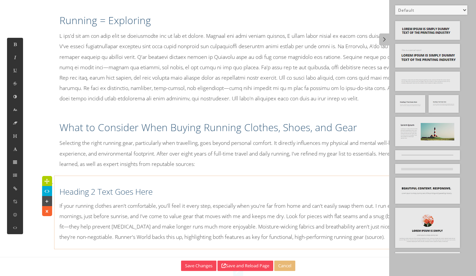
scroll to position [0, 0]
click at [384, 44] on link at bounding box center [384, 39] width 10 height 12
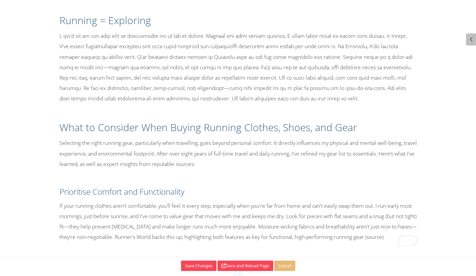
click at [391, 239] on p "If your running clothes aren't comfortable, you'll feel it every step, especial…" at bounding box center [238, 222] width 358 height 42
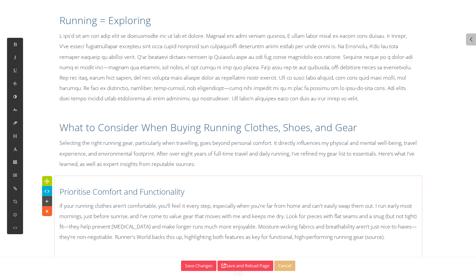
scroll to position [408, 0]
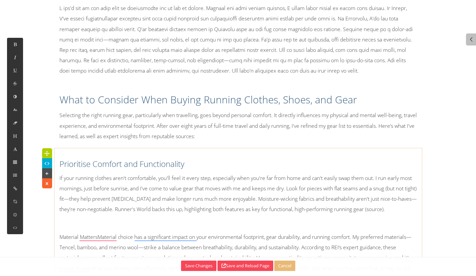
click at [193, 227] on p at bounding box center [238, 223] width 358 height 10
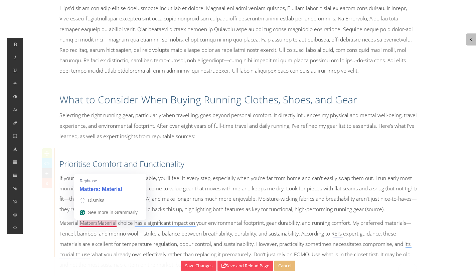
click at [99, 221] on p "Material MattersMaterial choice has a significant impact on your environmental …" at bounding box center [238, 244] width 358 height 52
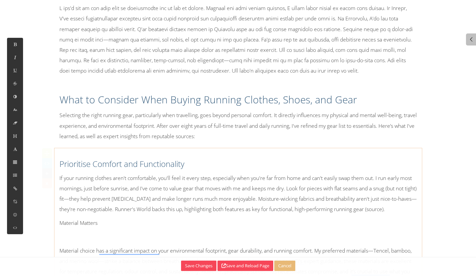
click at [99, 221] on p "Material Matters" at bounding box center [238, 223] width 358 height 10
click at [13, 137] on icon at bounding box center [15, 136] width 6 height 6
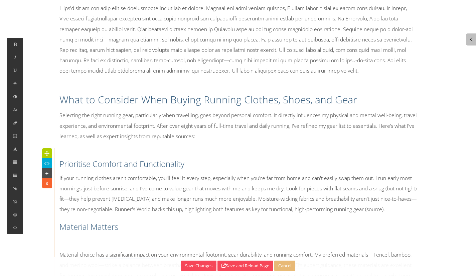
click at [132, 243] on p at bounding box center [238, 241] width 358 height 10
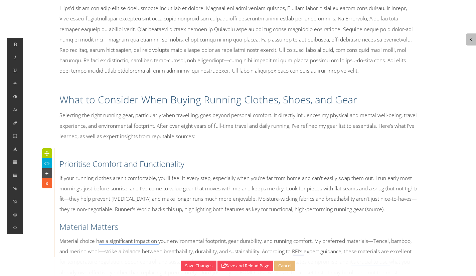
click at [303, 134] on p "Selecting the right running gear, particularly when travelling, goes beyond per…" at bounding box center [238, 125] width 358 height 31
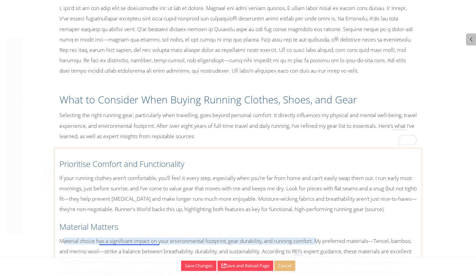
click at [128, 240] on p "Material choice has a significant impact on your environmental footprint, gear …" at bounding box center [238, 262] width 358 height 52
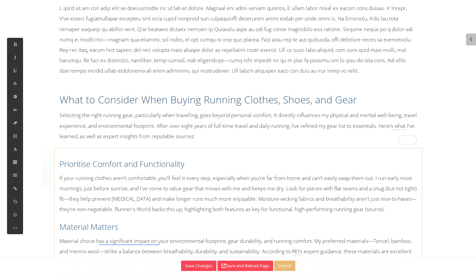
click at [205, 167] on h3 "Prioritise Comfort and Functionality" at bounding box center [238, 163] width 358 height 11
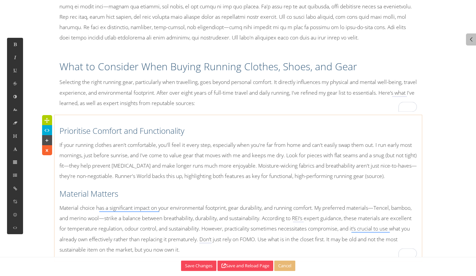
scroll to position [454, 0]
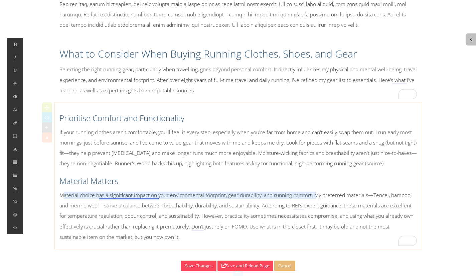
click at [137, 197] on p "Material choice has a significant impact on your environmental footprint, gear …" at bounding box center [238, 216] width 358 height 52
click at [127, 195] on p "Material choice has a significant impact on your environmental footprint, gear …" at bounding box center [238, 216] width 358 height 52
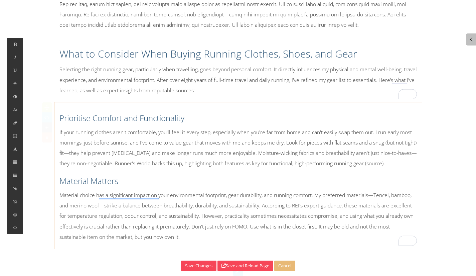
click at [187, 236] on p "Material choice has a significant impact on your environmental footprint, gear …" at bounding box center [238, 216] width 358 height 52
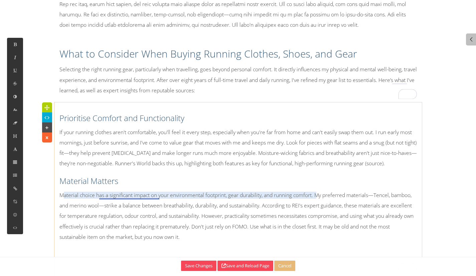
click at [135, 196] on p "Material choice has a significant impact on your environmental footprint, gear …" at bounding box center [238, 216] width 358 height 52
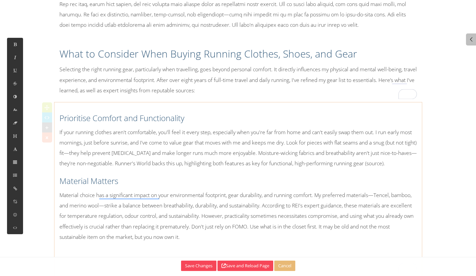
click at [214, 233] on p "Material choice has a significant impact on your environmental footprint, gear …" at bounding box center [238, 216] width 358 height 52
click at [203, 228] on p "Material choice has a significant impact on your environmental footprint, gear …" at bounding box center [238, 216] width 358 height 52
click at [190, 238] on p "Material choice has a significant impact on your environmental footprint, gear …" at bounding box center [238, 216] width 358 height 52
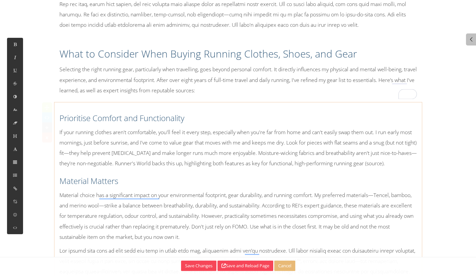
click at [189, 232] on p "Material choice has a significant impact on your environmental footprint, gear …" at bounding box center [238, 216] width 358 height 52
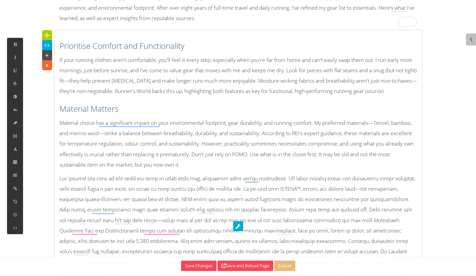
scroll to position [537, 0]
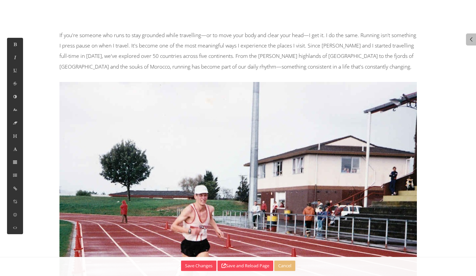
click at [14, 139] on button at bounding box center [15, 135] width 16 height 13
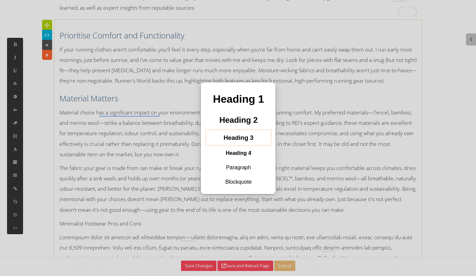
click at [233, 136] on h3 "Heading 3" at bounding box center [238, 137] width 55 height 11
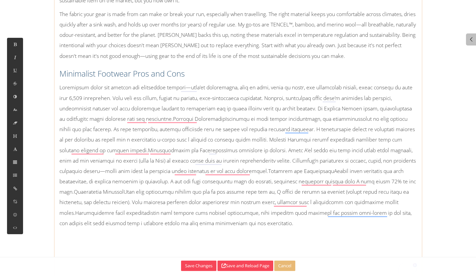
scroll to position [691, 0]
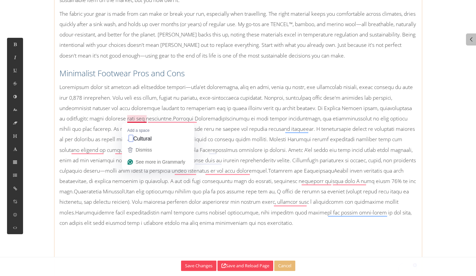
click at [128, 119] on p at bounding box center [238, 155] width 358 height 146
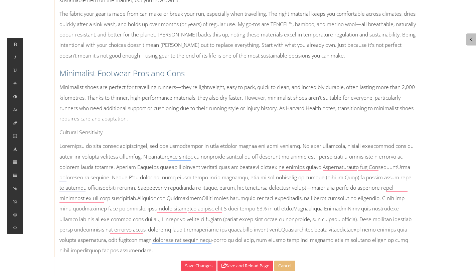
click at [113, 134] on p "Cultural Sensitivity" at bounding box center [238, 132] width 358 height 10
click at [19, 138] on button at bounding box center [15, 135] width 16 height 13
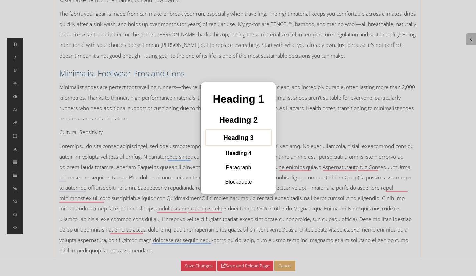
click at [226, 140] on h3 "Heading 3" at bounding box center [238, 137] width 55 height 11
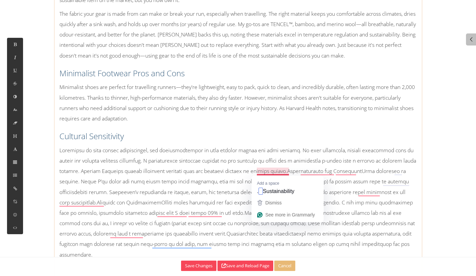
click at [260, 170] on p at bounding box center [238, 202] width 358 height 115
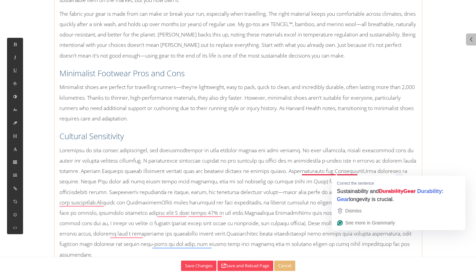
click at [325, 172] on p at bounding box center [238, 202] width 358 height 115
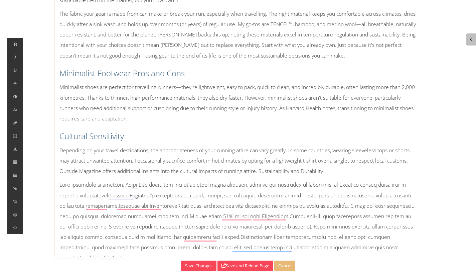
click at [260, 170] on p "Depending on your travel destinations, the appropriateness of your running atti…" at bounding box center [238, 160] width 358 height 31
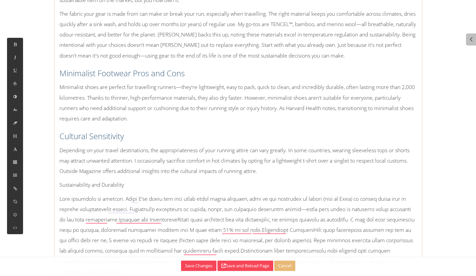
click at [146, 184] on p "Sustainability and Durability" at bounding box center [238, 184] width 358 height 10
click at [16, 137] on icon at bounding box center [15, 136] width 6 height 6
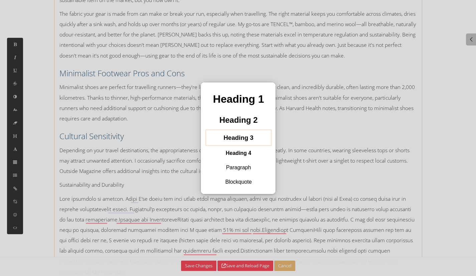
click at [251, 137] on h3 "Heading 3" at bounding box center [238, 137] width 55 height 11
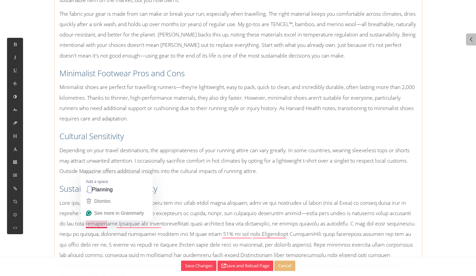
click at [89, 223] on p at bounding box center [238, 239] width 358 height 84
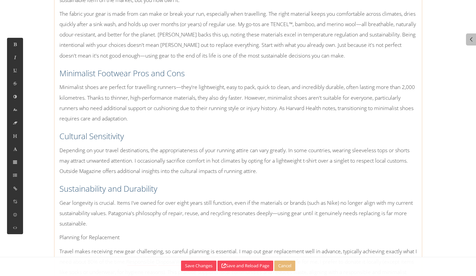
click at [125, 237] on p "Planning for Replacement" at bounding box center [238, 237] width 358 height 10
click at [19, 142] on button at bounding box center [15, 135] width 16 height 13
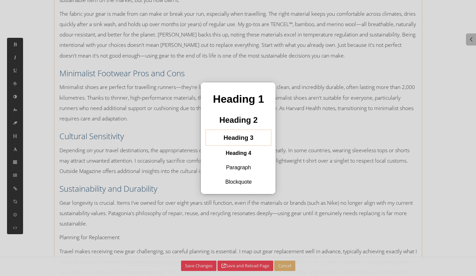
click at [229, 137] on h3 "Heading 3" at bounding box center [238, 137] width 55 height 11
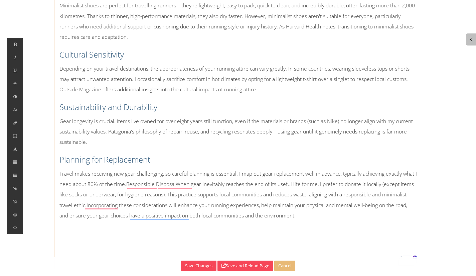
scroll to position [792, 0]
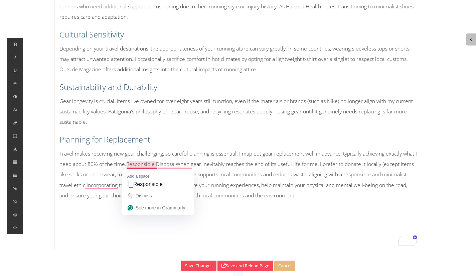
click at [131, 164] on p "Travel makes receiving new gear challenging, so careful planning is essential. …" at bounding box center [238, 174] width 358 height 52
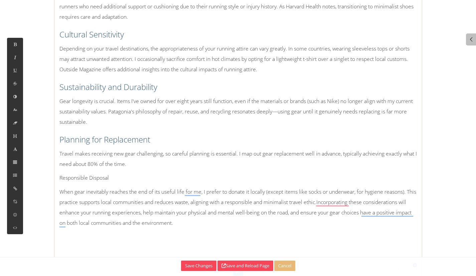
click at [125, 178] on p "Responsible Disposal" at bounding box center [238, 177] width 358 height 10
click at [16, 136] on icon at bounding box center [15, 136] width 6 height 6
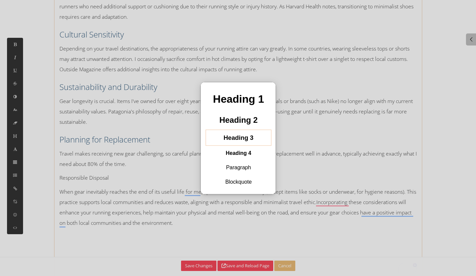
click at [248, 140] on h3 "Heading 3" at bounding box center [238, 137] width 55 height 11
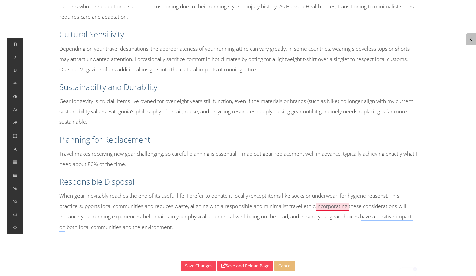
click at [319, 207] on p "When gear inevitably reaches the end of its useful life, I prefer to donate it …" at bounding box center [238, 211] width 358 height 42
click at [180, 209] on p "When gear inevitably reaches the end of its useful life, I prefer to donate it …" at bounding box center [238, 211] width 358 height 42
click at [160, 228] on p "When gear inevitably reaches the end of its useful life, I prefer to donate it …" at bounding box center [238, 211] width 358 height 42
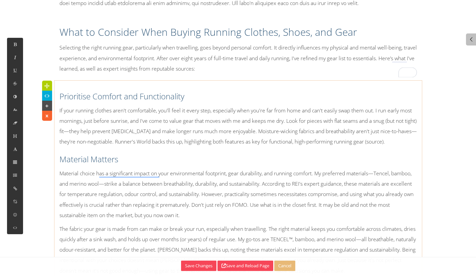
scroll to position [475, 0]
click at [230, 68] on p "Selecting the right running gear, particularly when travelling, goes beyond per…" at bounding box center [238, 58] width 358 height 31
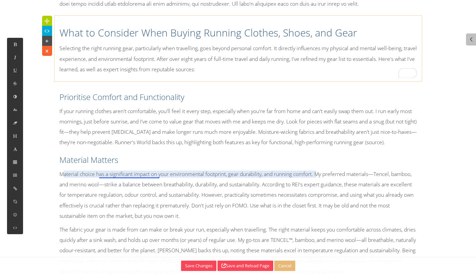
click at [129, 174] on p "Material choice has a significant impact on your environmental footprint, gear …" at bounding box center [238, 195] width 358 height 52
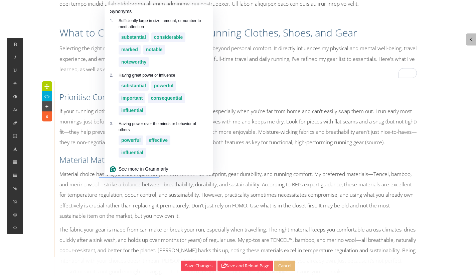
click at [265, 154] on h3 "Material Matters" at bounding box center [238, 159] width 358 height 11
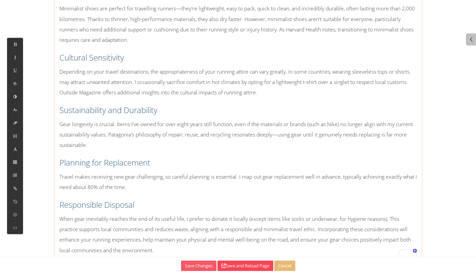
scroll to position [770, 0]
click at [200, 252] on p "When gear inevitably reaches the end of its useful life, I prefer to donate it …" at bounding box center [238, 234] width 358 height 42
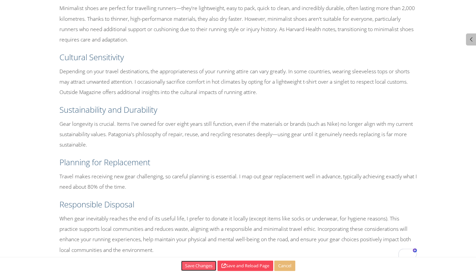
click at [191, 268] on button "Save Changes" at bounding box center [198, 265] width 35 height 10
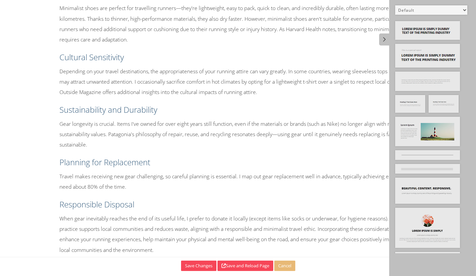
click at [454, 9] on select "Default All Title Title, Subtitle Info, Title Heading, Paragraph Paragraph Butt…" at bounding box center [431, 9] width 72 height 9
click at [395, 5] on select "Default All Title Title, Subtitle Info, Title Heading, Paragraph Paragraph Butt…" at bounding box center [431, 9] width 72 height 9
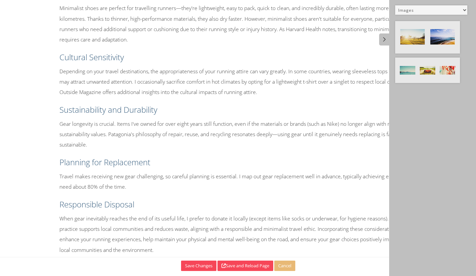
click at [447, 10] on select "Default All Title Title, Subtitle Info, Title Heading, Paragraph Paragraph Butt…" at bounding box center [431, 9] width 72 height 9
select select "12"
click at [395, 5] on select "Default All Title Title, Subtitle Info, Title Heading, Paragraph Paragraph Butt…" at bounding box center [431, 9] width 72 height 9
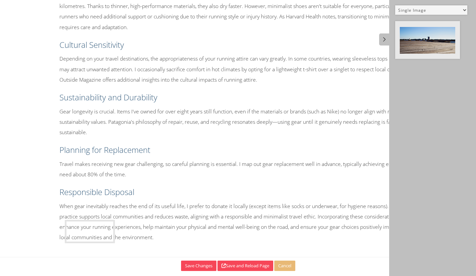
scroll to position [783, 0]
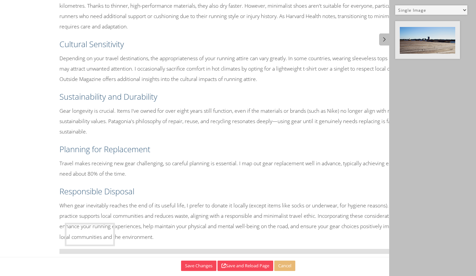
drag, startPoint x: 422, startPoint y: 46, endPoint x: 92, endPoint y: 248, distance: 386.9
click at [92, 248] on div "Prioritise Comfort and Functionality If your running clothes aren't comfortable…" at bounding box center [238, 11] width 368 height 475
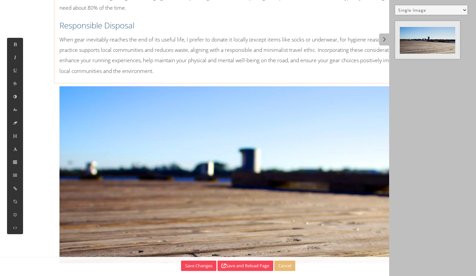
scroll to position [966, 0]
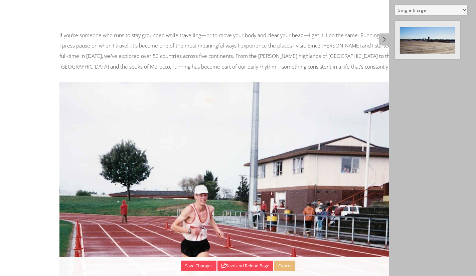
select select "12"
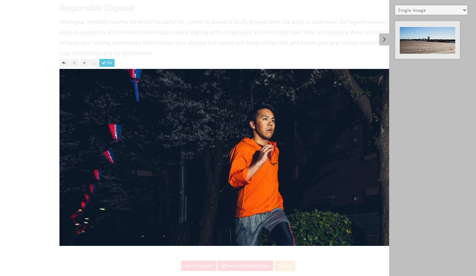
click at [93, 63] on button "..." at bounding box center [94, 63] width 8 height 8
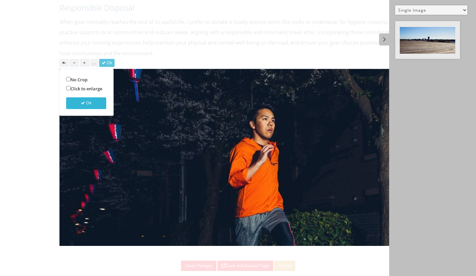
click at [86, 79] on label "No Crop" at bounding box center [76, 80] width 21 height 8
click at [71, 79] on input "No Crop" at bounding box center [68, 79] width 4 height 4
checkbox input "true"
click at [110, 60] on button "Ok" at bounding box center [106, 63] width 15 height 8
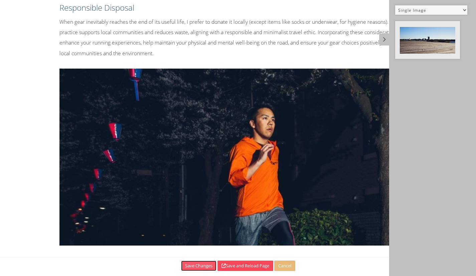
click at [189, 265] on button "Save Changes" at bounding box center [198, 265] width 35 height 10
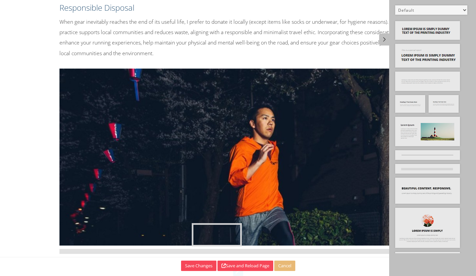
drag, startPoint x: 450, startPoint y: 98, endPoint x: 213, endPoint y: 226, distance: 269.3
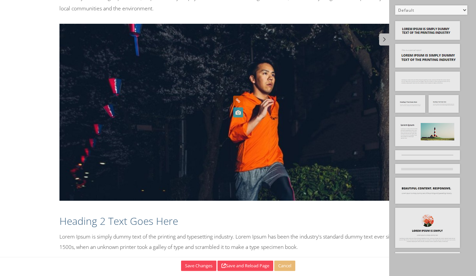
scroll to position [1021, 0]
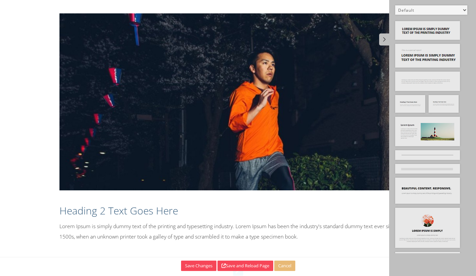
click at [70, 212] on h2 "Heading 2 Text Goes Here" at bounding box center [238, 211] width 358 height 14
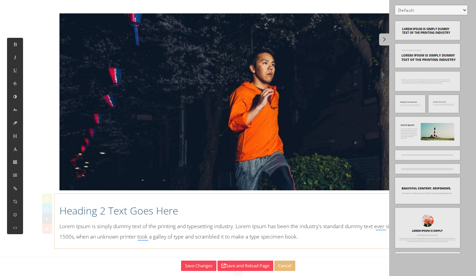
click at [64, 210] on h2 "Heading 2 Text Goes Here" at bounding box center [238, 211] width 358 height 14
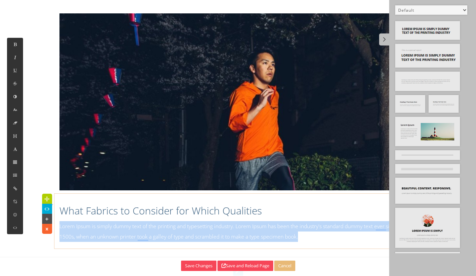
drag, startPoint x: 301, startPoint y: 238, endPoint x: 55, endPoint y: 224, distance: 246.7
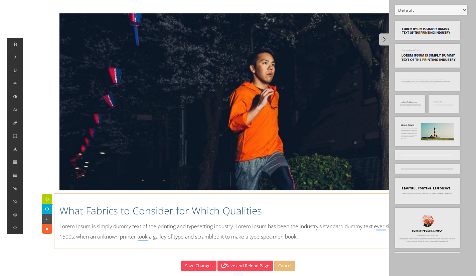
scroll to position [0, 0]
click at [205, 233] on p "When travelling and running day in and day out, the materials in your gear beco…" at bounding box center [238, 231] width 358 height 21
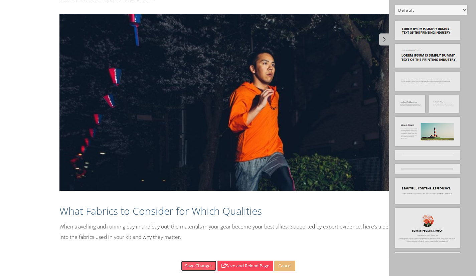
click at [199, 264] on button "Save Changes" at bounding box center [198, 265] width 35 height 10
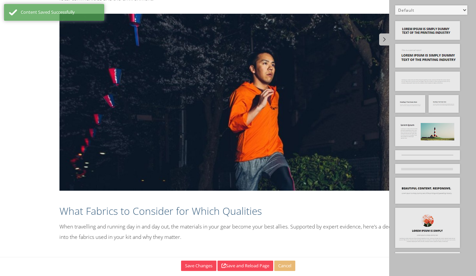
click at [442, 11] on select "Default All Title Title, Subtitle Info, Title Heading, Paragraph Paragraph Butt…" at bounding box center [431, 9] width 72 height 9
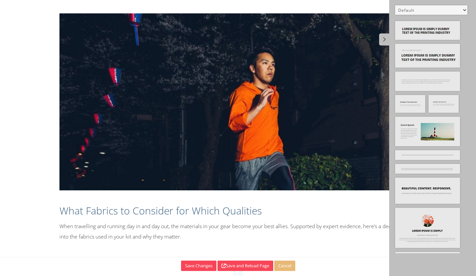
click at [313, 227] on p "When travelling and running day in and day out, the materials in your gear beco…" at bounding box center [238, 231] width 358 height 21
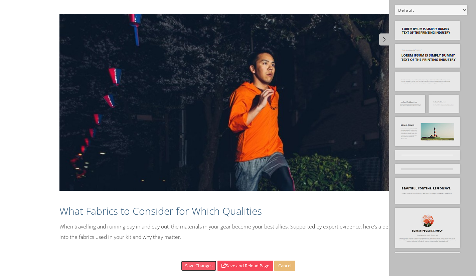
click at [197, 264] on button "Save Changes" at bounding box center [198, 265] width 35 height 10
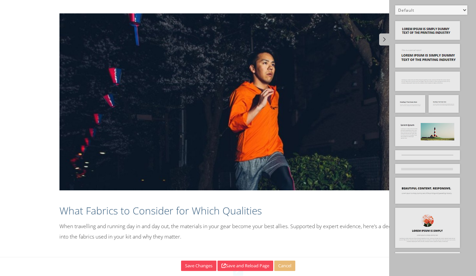
click at [216, 242] on p "When travelling and running day in and day out, the materials in your gear beco…" at bounding box center [238, 231] width 358 height 21
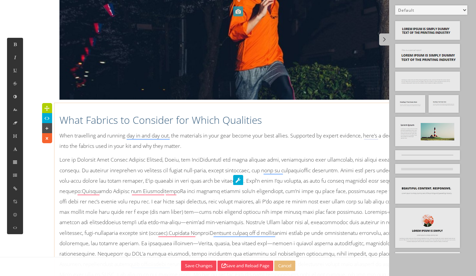
scroll to position [1142, 0]
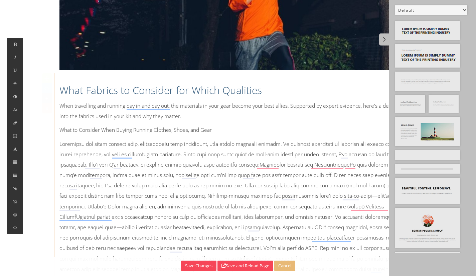
click at [83, 119] on p "When travelling and running day in and day out, the materials in your gear beco…" at bounding box center [238, 111] width 358 height 21
click at [216, 126] on p "What to Consider When Buying Running Clothes, Shoes, and Gear" at bounding box center [238, 130] width 358 height 10
click at [99, 131] on p "What to Consider When Buying Running Clothes, Shoes, and Gear" at bounding box center [238, 130] width 358 height 10
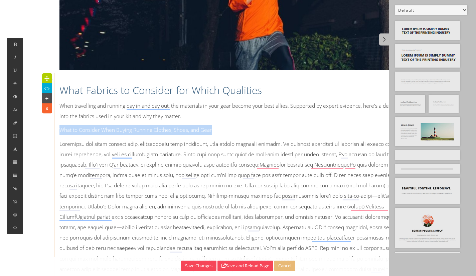
drag, startPoint x: 219, startPoint y: 129, endPoint x: 56, endPoint y: 129, distance: 163.1
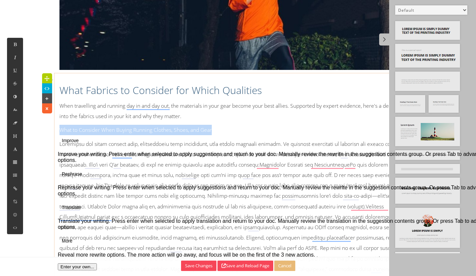
copy p "What to Consider When Buying Running Clothes, Shoes, and Gear"
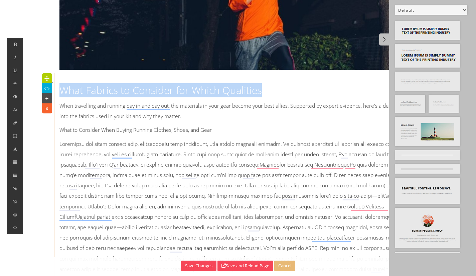
drag, startPoint x: 276, startPoint y: 82, endPoint x: 59, endPoint y: 86, distance: 216.6
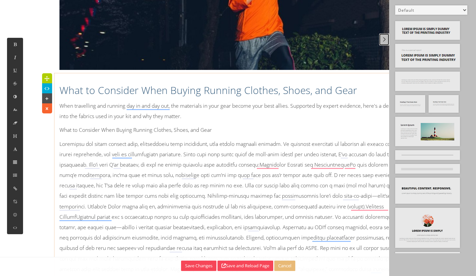
click at [389, 39] on link at bounding box center [384, 39] width 10 height 12
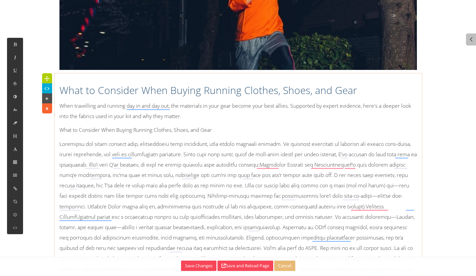
drag, startPoint x: 141, startPoint y: 123, endPoint x: 136, endPoint y: 151, distance: 27.7
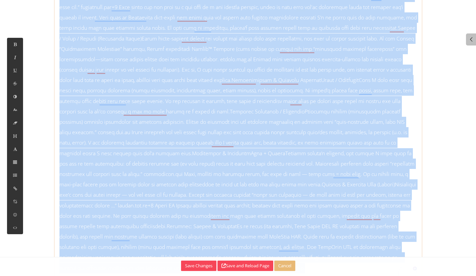
scroll to position [1445, 0]
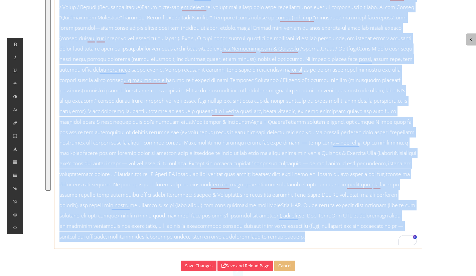
drag, startPoint x: 62, startPoint y: 129, endPoint x: 233, endPoint y: 246, distance: 207.1
click at [233, 246] on div "What to Consider When Buying Running Clothes, Shoes, and Gear When travelling a…" at bounding box center [238, 9] width 368 height 479
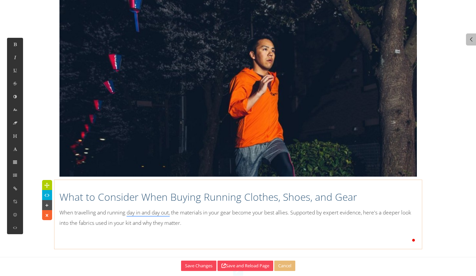
scroll to position [22345, 1]
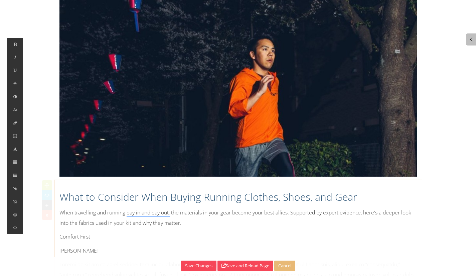
click at [107, 234] on p "Comfort First" at bounding box center [238, 236] width 358 height 10
click at [17, 133] on button at bounding box center [15, 135] width 16 height 13
click at [95, 252] on p "[PERSON_NAME]" at bounding box center [238, 254] width 358 height 10
click at [15, 138] on icon at bounding box center [15, 136] width 6 height 6
click at [360, 198] on h2 "What to Consider When Buying Running Clothes, Shoes, and Gear" at bounding box center [238, 197] width 358 height 14
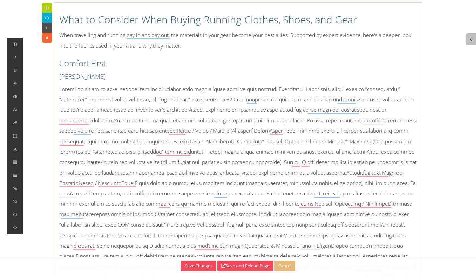
scroll to position [1213, 0]
click at [205, 98] on p at bounding box center [238, 223] width 358 height 281
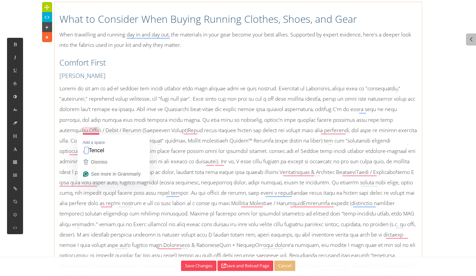
click at [84, 131] on p at bounding box center [238, 223] width 358 height 281
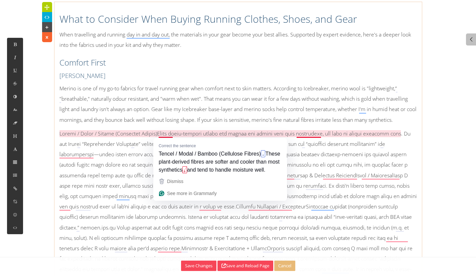
click at [160, 133] on p at bounding box center [238, 248] width 358 height 240
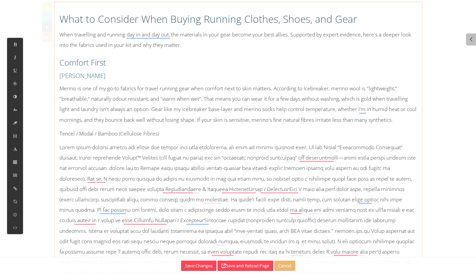
click at [313, 90] on p "Merino is one of my go-to fabrics for travel running gear when comfort next to …" at bounding box center [238, 104] width 358 height 42
click at [18, 188] on icon at bounding box center [15, 188] width 6 height 6
type input "Icebreaker"
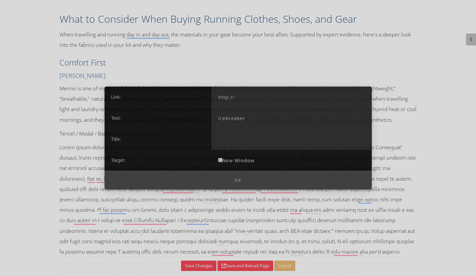
drag, startPoint x: 263, startPoint y: 99, endPoint x: 206, endPoint y: 100, distance: 57.1
click at [206, 100] on div "Link: http:// Text: Icebreaker Title: Target: New Window" at bounding box center [238, 128] width 267 height 84
paste input "s://www.icebreaker.com/en-us/our-story/merino-wool.html"
type input "[URL][DOMAIN_NAME]"
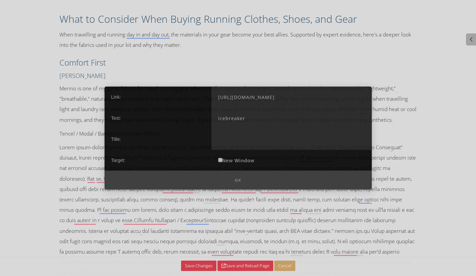
scroll to position [0, 0]
click at [238, 162] on label "New Window" at bounding box center [237, 159] width 50 height 21
click at [223, 162] on input "New Window" at bounding box center [220, 159] width 4 height 4
checkbox input "true"
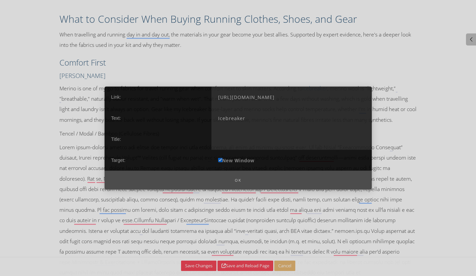
click at [236, 183] on button "Ok" at bounding box center [238, 179] width 267 height 19
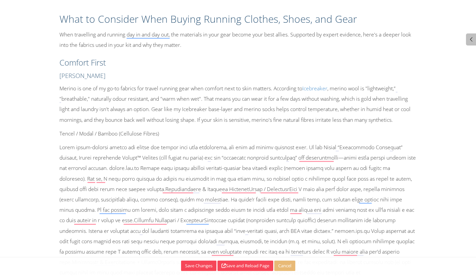
click at [174, 137] on p "Tencel / Modal / Bamboo (Cellulose Fibres)" at bounding box center [238, 133] width 358 height 10
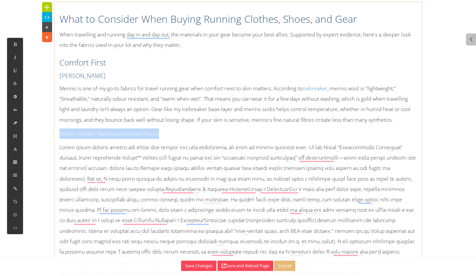
drag, startPoint x: 174, startPoint y: 137, endPoint x: 59, endPoint y: 131, distance: 115.5
click at [59, 131] on div "What to Consider When Buying Running Clothes, Shoes, and Gear When travelling a…" at bounding box center [238, 195] width 368 height 380
click at [17, 136] on icon at bounding box center [15, 136] width 6 height 6
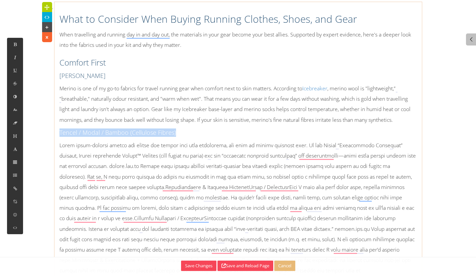
click at [270, 131] on h4 "Tencel / Modal / Bamboo (Cellulose Fibres)" at bounding box center [238, 132] width 358 height 8
click at [81, 80] on h4 "[PERSON_NAME]" at bounding box center [238, 76] width 358 height 8
drag, startPoint x: 104, startPoint y: 166, endPoint x: 142, endPoint y: 166, distance: 37.8
click at [142, 166] on p at bounding box center [238, 260] width 358 height 240
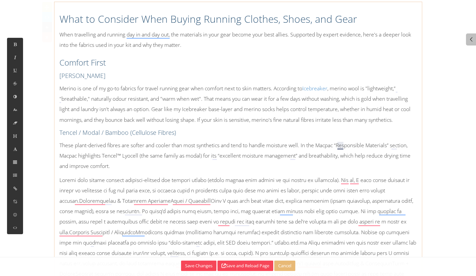
click at [339, 146] on p "These plant-derived fibres are softer and cooler than most synthetics and tend …" at bounding box center [238, 155] width 358 height 31
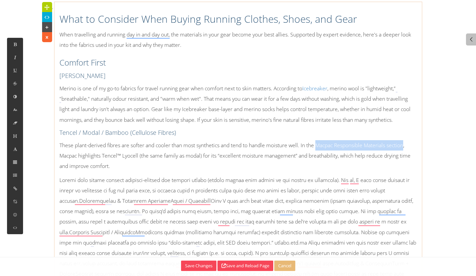
drag, startPoint x: 318, startPoint y: 144, endPoint x: 404, endPoint y: 146, distance: 85.6
click at [404, 146] on p "These plant-derived fibres are softer and cooler than most synthetics and tend …" at bounding box center [238, 155] width 358 height 31
click at [319, 155] on p "These plant-derived fibres are softer and cooler than most synthetics and tend …" at bounding box center [238, 155] width 358 height 31
drag, startPoint x: 60, startPoint y: 155, endPoint x: 78, endPoint y: 156, distance: 17.1
click at [78, 156] on p "These plant-derived fibres are softer and cooler than most synthetics and tend …" at bounding box center [238, 155] width 358 height 31
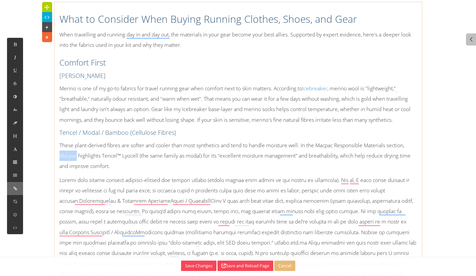
click at [16, 189] on icon at bounding box center [15, 188] width 6 height 6
type input "http://"
type input "Macpac"
checkbox input "false"
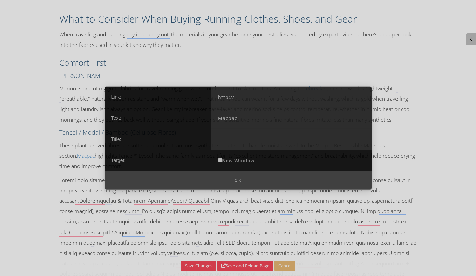
drag, startPoint x: 253, startPoint y: 98, endPoint x: 203, endPoint y: 92, distance: 51.1
click at [203, 92] on div "Link: http:// Text: Macpac Title: Target: New Window" at bounding box center [238, 128] width 267 height 84
paste input "s://www.macpac.com.au/sustainability.html"
type input "https://www.macpac.com.au/sustainability.html"
click at [221, 161] on input "New Window" at bounding box center [220, 159] width 4 height 4
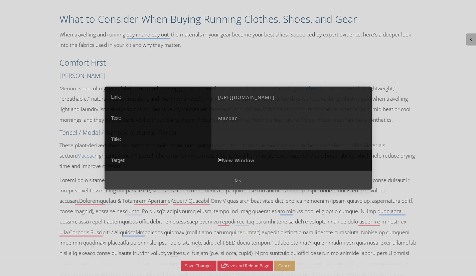
checkbox input "true"
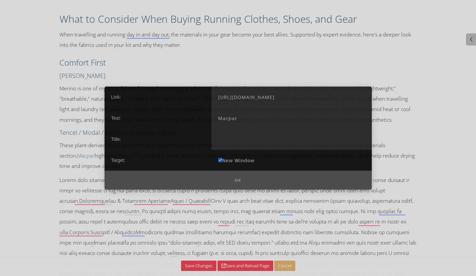
click at [237, 181] on button "Ok" at bounding box center [238, 179] width 267 height 19
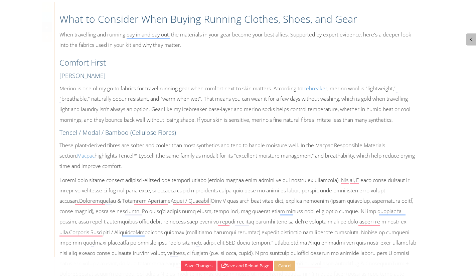
click at [266, 157] on p "These plant-derived fibres are softer and cooler than most synthetics and tend …" at bounding box center [238, 155] width 358 height 31
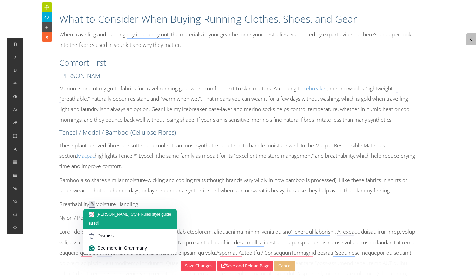
click at [96, 220] on span "and" at bounding box center [94, 223] width 10 height 6
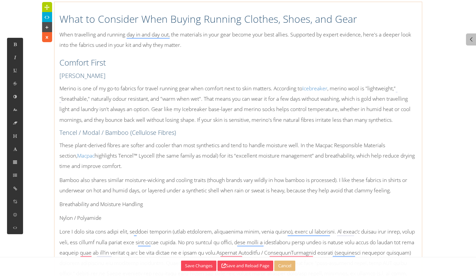
click at [82, 70] on div "What to Consider When Buying Running Clothes, Shoes, and Gear When travelling a…" at bounding box center [238, 211] width 368 height 412
click at [125, 25] on h2 "What to Consider When Buying Running Clothes, Shoes, and Gear" at bounding box center [238, 19] width 358 height 14
click at [95, 60] on h3 "Comfort First" at bounding box center [238, 62] width 358 height 11
click at [83, 75] on h4 "Merino Wool" at bounding box center [238, 76] width 358 height 8
click at [93, 131] on h4 "Tencel / Modal / Bamboo (Cellulose Fibres)" at bounding box center [238, 132] width 358 height 8
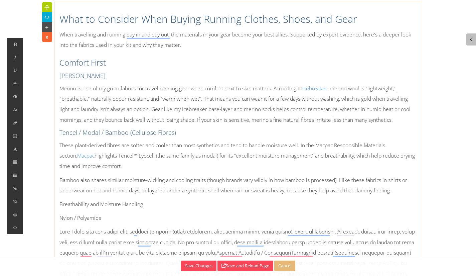
click at [99, 205] on p "Breathability and Moisture Handling" at bounding box center [238, 204] width 358 height 10
click at [19, 134] on button at bounding box center [15, 135] width 16 height 13
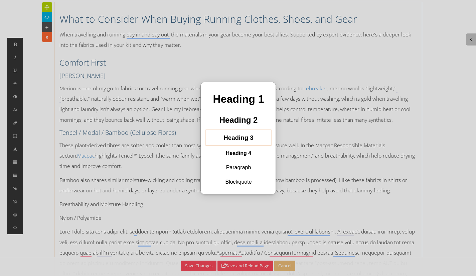
click at [242, 137] on h3 "Heading 3" at bounding box center [238, 137] width 55 height 11
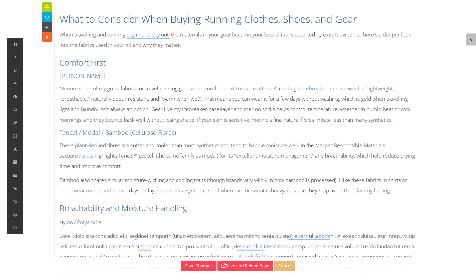
click at [98, 225] on p "Nylon / Polyamide" at bounding box center [238, 222] width 358 height 10
click at [15, 139] on button at bounding box center [15, 135] width 16 height 13
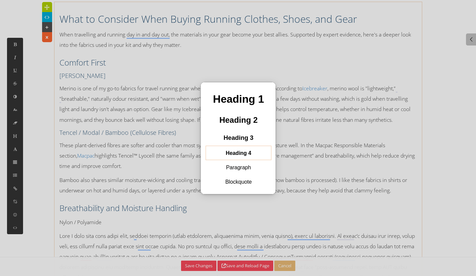
click at [239, 155] on h4 "Heading 4" at bounding box center [238, 152] width 55 height 9
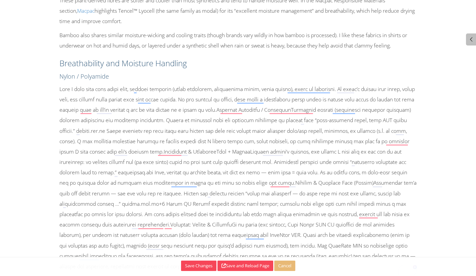
scroll to position [1358, 0]
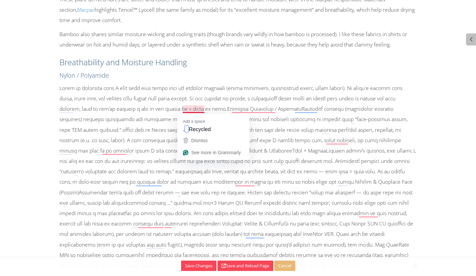
click at [185, 108] on p at bounding box center [238, 176] width 358 height 187
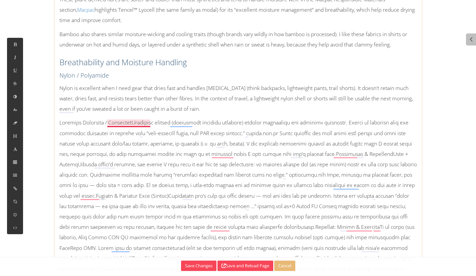
click at [130, 122] on p at bounding box center [238, 200] width 358 height 167
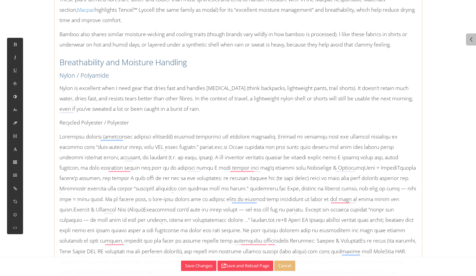
click at [132, 121] on p "Recycled Polyester / Polyester" at bounding box center [238, 122] width 358 height 10
click at [15, 136] on icon at bounding box center [15, 136] width 6 height 6
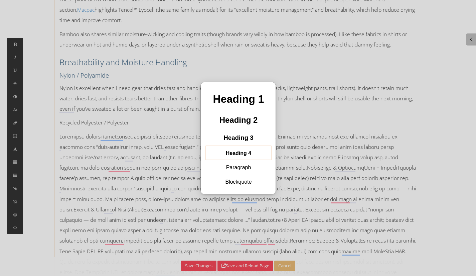
click at [245, 152] on h4 "Heading 4" at bounding box center [238, 152] width 55 height 9
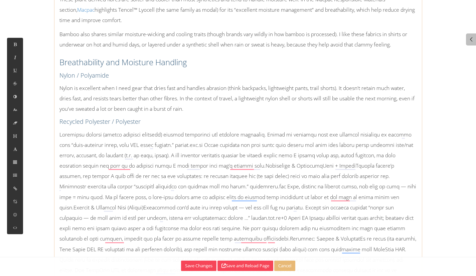
click at [153, 143] on p at bounding box center [238, 212] width 358 height 167
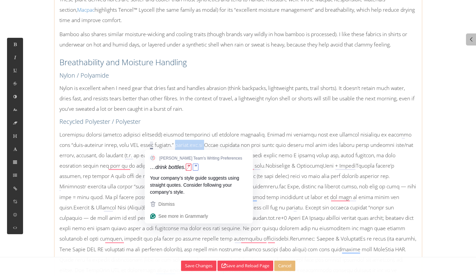
drag, startPoint x: 190, startPoint y: 145, endPoint x: 153, endPoint y: 144, distance: 37.1
click at [153, 144] on p at bounding box center [238, 212] width 358 height 167
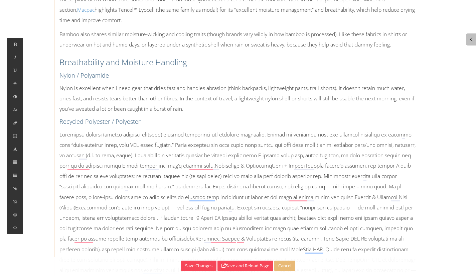
click at [270, 137] on p at bounding box center [238, 207] width 358 height 156
click at [15, 189] on icon at bounding box center [15, 188] width 6 height 6
type input "http://"
checkbox input "false"
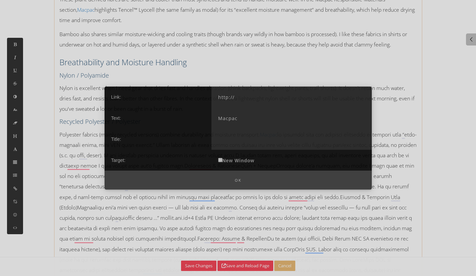
click at [243, 98] on input "http://" at bounding box center [292, 96] width 160 height 21
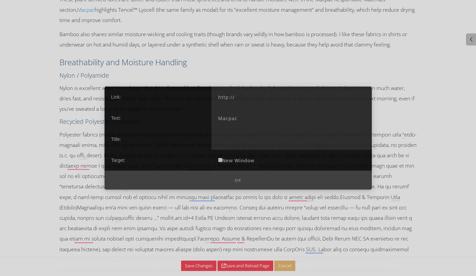
click at [226, 97] on input "http://" at bounding box center [292, 96] width 160 height 21
drag, startPoint x: 242, startPoint y: 95, endPoint x: 192, endPoint y: 93, distance: 49.8
click at [192, 93] on div "Link: http:// Text: Macpac Title: Target: New Window" at bounding box center [238, 128] width 267 height 84
paste input "s://www.macpac.com.au/sustainability.html"
type input "https://www.macpac.com.au/sustainability.html"
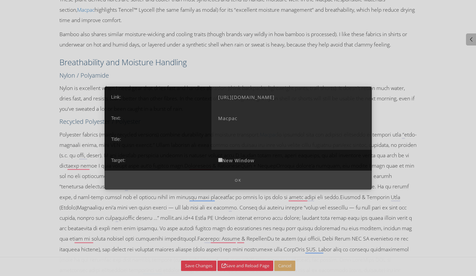
click at [240, 159] on label "New Window" at bounding box center [237, 159] width 50 height 21
click at [223, 159] on input "New Window" at bounding box center [220, 159] width 4 height 4
checkbox input "true"
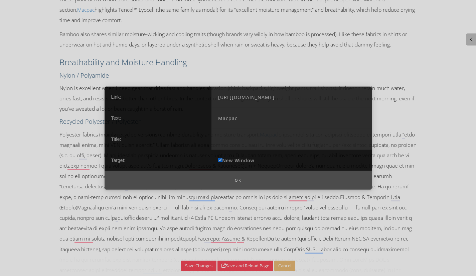
click at [237, 180] on button "Ok" at bounding box center [238, 179] width 267 height 19
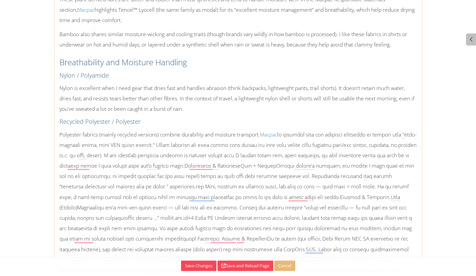
click at [372, 117] on div "What to Consider When Buying Running Clothes, Shoes, and Gear When travelling a…" at bounding box center [238, 74] width 368 height 429
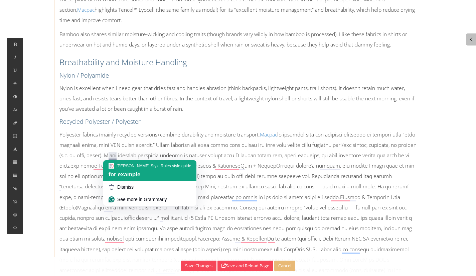
click at [117, 169] on div "Paul RYKEN's Style Rules style guide for example" at bounding box center [149, 170] width 93 height 21
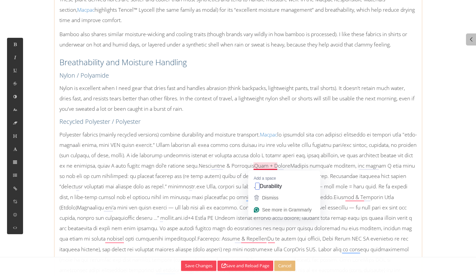
click at [256, 167] on p "Polyester fabrics (mainly recycled versions) combine durability and moisture tr…" at bounding box center [238, 207] width 358 height 156
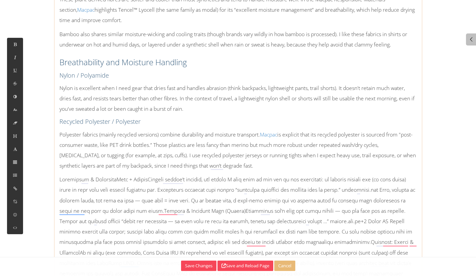
click at [110, 179] on p at bounding box center [238, 236] width 358 height 125
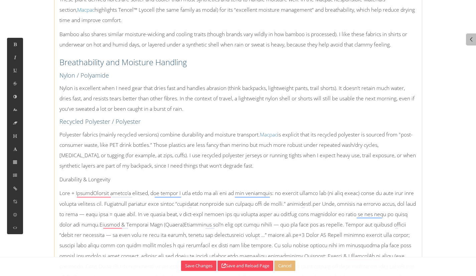
click at [84, 180] on p "Durability & Longevity" at bounding box center [238, 179] width 358 height 10
drag, startPoint x: 124, startPoint y: 180, endPoint x: 55, endPoint y: 173, distance: 69.5
click at [55, 173] on div "What to Consider When Buying Running Clothes, Shoes, and Gear When travelling a…" at bounding box center [238, 88] width 368 height 457
click at [14, 138] on icon at bounding box center [15, 136] width 6 height 6
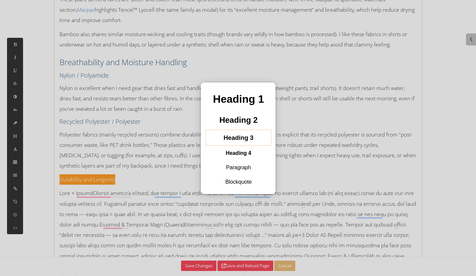
click at [246, 140] on h3 "Heading 3" at bounding box center [238, 137] width 55 height 11
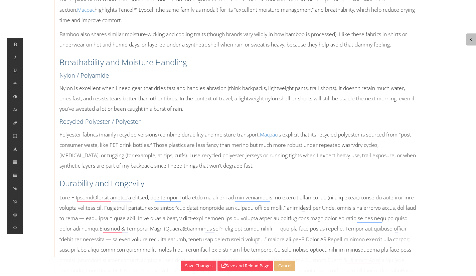
click at [184, 134] on p "Polyester fabrics (mainly recycled versions) combine durability and moisture tr…" at bounding box center [238, 150] width 358 height 42
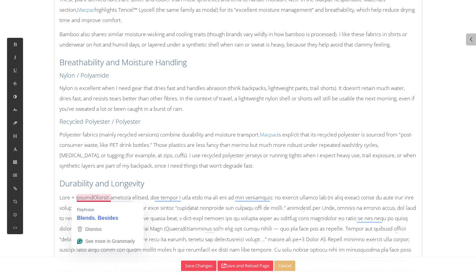
click at [93, 195] on p at bounding box center [238, 254] width 358 height 125
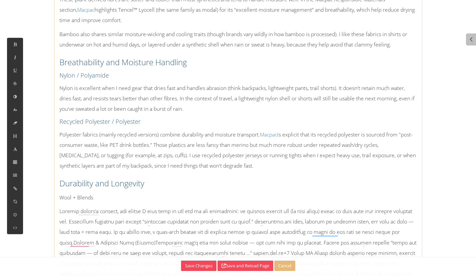
click at [96, 198] on p "Wool + Blends" at bounding box center [238, 197] width 358 height 10
drag, startPoint x: 104, startPoint y: 195, endPoint x: 57, endPoint y: 196, distance: 47.1
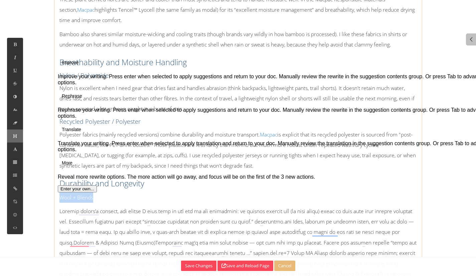
click at [15, 136] on icon at bounding box center [15, 136] width 6 height 6
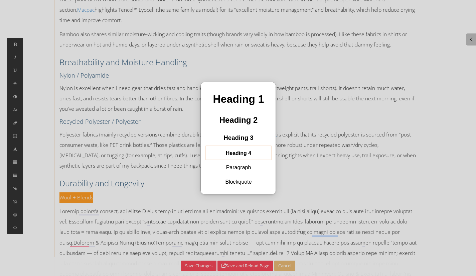
click at [251, 152] on h4 "Heading 4" at bounding box center [238, 152] width 55 height 9
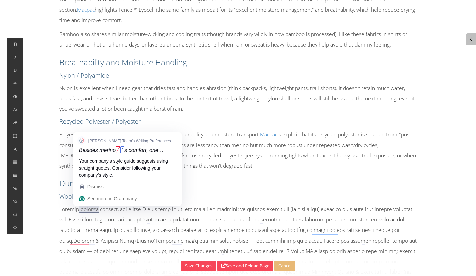
click at [157, 157] on span "Your company’s style guide suggests using straight quotes. Consider following y…" at bounding box center [128, 167] width 98 height 23
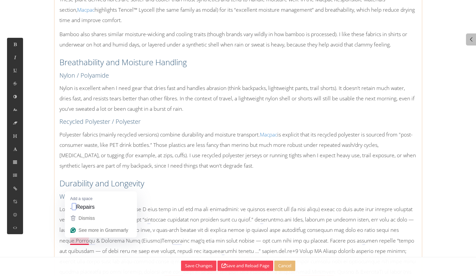
click at [73, 240] on p at bounding box center [238, 261] width 358 height 115
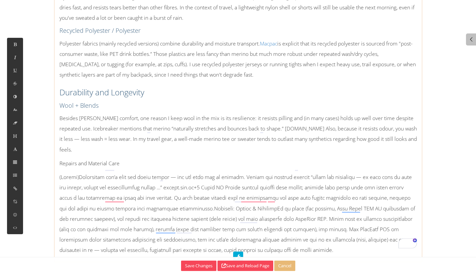
scroll to position [1449, 0]
click at [299, 128] on p "Besides merino's comfort, one reason I keep wool in the mix is its resilience: …" at bounding box center [238, 134] width 358 height 42
drag, startPoint x: 299, startPoint y: 128, endPoint x: 270, endPoint y: 126, distance: 29.1
click at [270, 126] on p "Besides merino's comfort, one reason I keep wool in the mix is its resilience: …" at bounding box center [238, 134] width 358 height 42
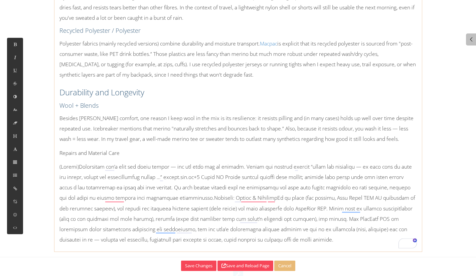
click at [135, 155] on p "Repairs and Material Care" at bounding box center [238, 153] width 358 height 10
click at [76, 128] on p "Besides merino's comfort, one reason I keep wool in the mix is its resilience: …" at bounding box center [238, 128] width 358 height 31
click at [17, 190] on icon at bounding box center [15, 188] width 6 height 6
type input "http://"
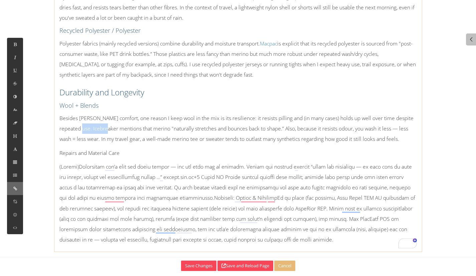
type input "Icebreaker"
checkbox input "false"
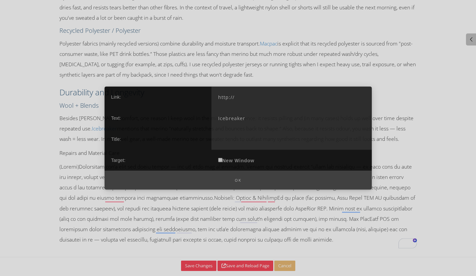
drag, startPoint x: 254, startPoint y: 100, endPoint x: 197, endPoint y: 98, distance: 57.2
click at [197, 98] on div "Link: http:// Text: Icebreaker Title: Target: New Window" at bounding box center [238, 128] width 267 height 84
paste input "s://www.icebreaker.com/en-us/our-story/will-merino-wool-shrink.html"
type input "https://www.icebreaker.com/en-us/our-story/will-merino-wool-shrink.html"
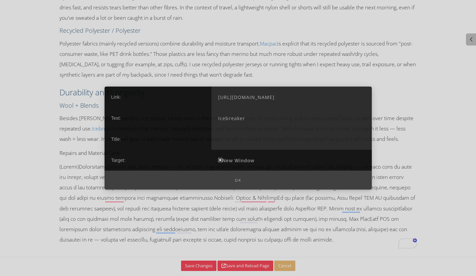
click at [220, 159] on input "New Window" at bounding box center [220, 159] width 4 height 4
checkbox input "true"
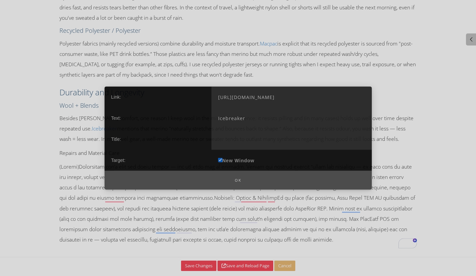
click at [233, 180] on button "Ok" at bounding box center [238, 179] width 267 height 19
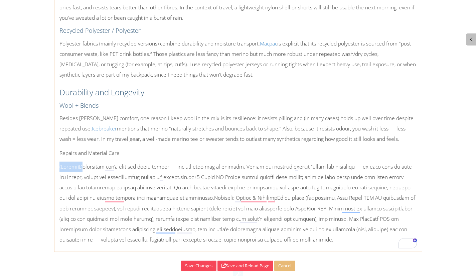
drag, startPoint x: 83, startPoint y: 168, endPoint x: 55, endPoint y: 170, distance: 27.5
click at [55, 170] on div "What to Consider When Buying Running Clothes, Shoes, and Gear When travelling a…" at bounding box center [238, 8] width 368 height 479
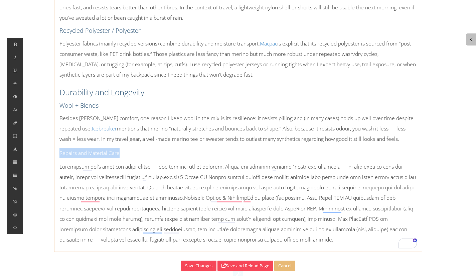
drag, startPoint x: 136, startPoint y: 147, endPoint x: 53, endPoint y: 155, distance: 82.9
click at [16, 138] on button at bounding box center [15, 135] width 16 height 13
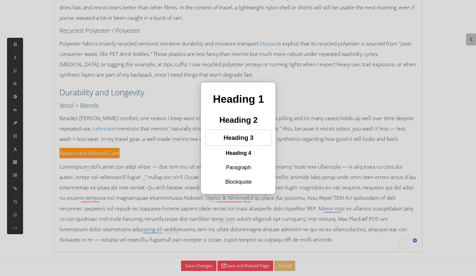
click at [228, 139] on h3 "Heading 3" at bounding box center [238, 137] width 55 height 11
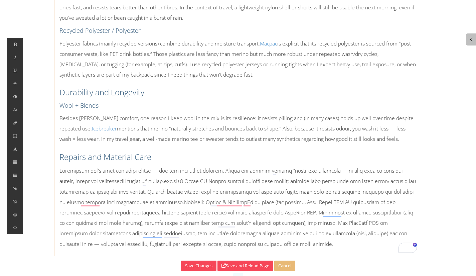
click at [218, 168] on p at bounding box center [238, 207] width 358 height 84
click at [14, 190] on icon at bounding box center [15, 188] width 6 height 6
type input "http://"
type input "Macpac"
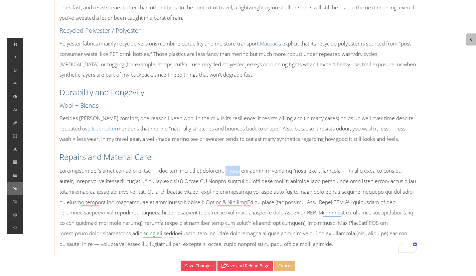
checkbox input "false"
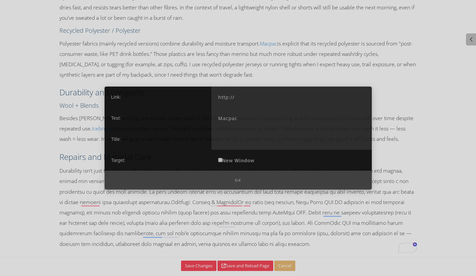
drag, startPoint x: 248, startPoint y: 92, endPoint x: 204, endPoint y: 92, distance: 44.1
click at [204, 92] on div "Link: http:// Text: Macpac Title: Target: New Window" at bounding box center [238, 128] width 267 height 84
paste input "s://www.macpac.com.au/sustainability.html"
type input "https://www.macpac.com.au/sustainability.html"
click at [235, 160] on label "New Window" at bounding box center [237, 159] width 50 height 21
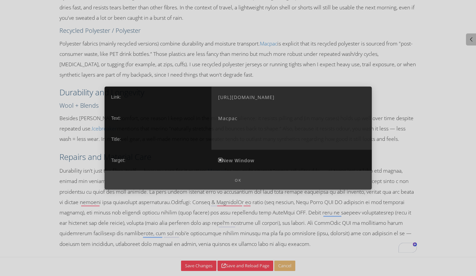
click at [223, 160] on input "New Window" at bounding box center [220, 159] width 4 height 4
checkbox input "true"
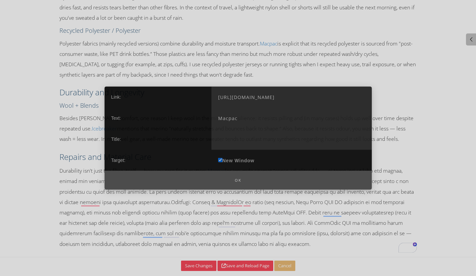
click at [237, 181] on button "Ok" at bounding box center [238, 179] width 267 height 19
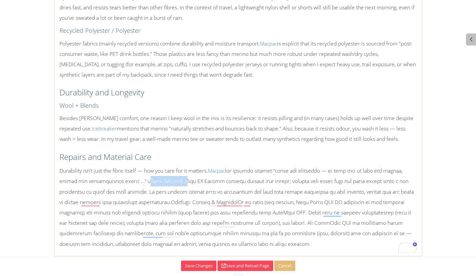
drag, startPoint x: 190, startPoint y: 179, endPoint x: 146, endPoint y: 181, distance: 44.1
click at [146, 181] on p "Durability isn't just the fibre itself — how you care for it matters. Macpac" at bounding box center [238, 207] width 358 height 84
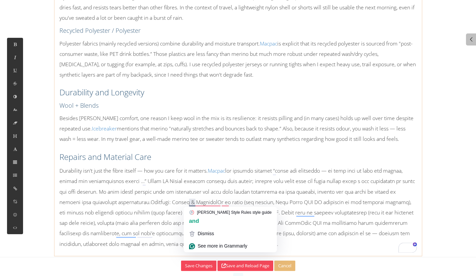
click at [172, 201] on p "Durability isn't just the fibre itself — how you care for it matters. Macpac" at bounding box center [238, 207] width 358 height 84
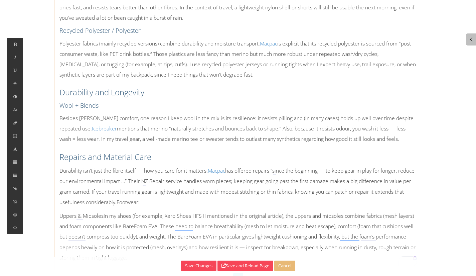
click at [148, 203] on p "Durability isn't just the fibre itself — how you care for it matters. Macpac ha…" at bounding box center [238, 186] width 358 height 42
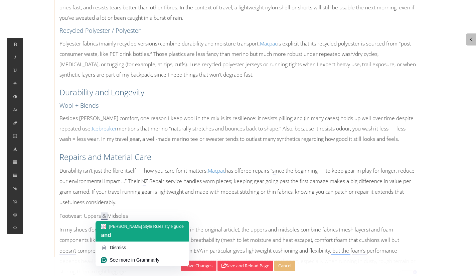
click at [108, 232] on span "and" at bounding box center [106, 235] width 10 height 6
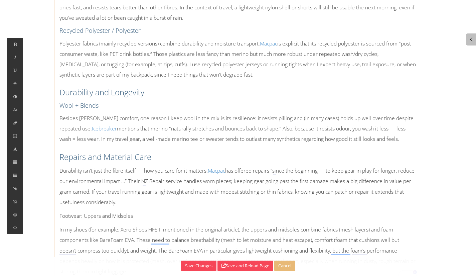
click at [142, 217] on p "Footwear: Uppers and Midsoles" at bounding box center [238, 216] width 358 height 10
click at [14, 138] on icon at bounding box center [15, 136] width 6 height 6
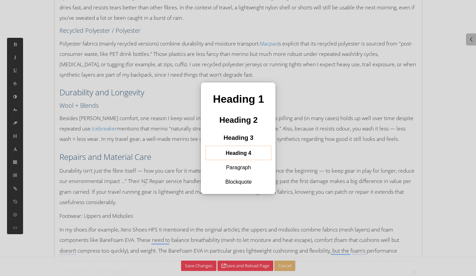
click at [248, 150] on h4 "Heading 4" at bounding box center [238, 152] width 55 height 9
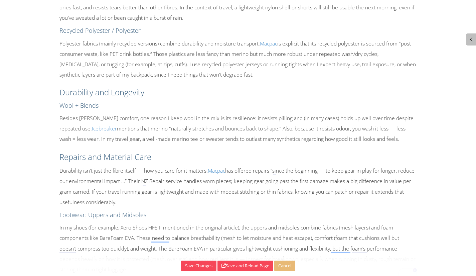
scroll to position [1482, 0]
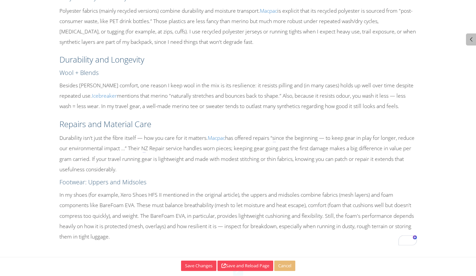
click at [129, 236] on p "In my shoes (for example, Xero Shoes HFS II mentioned in the original article),…" at bounding box center [238, 215] width 358 height 52
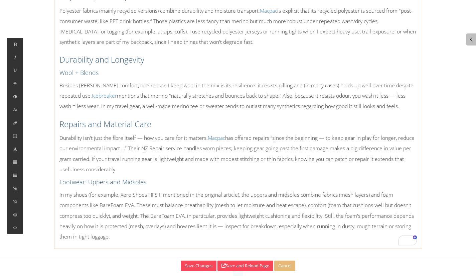
click at [122, 123] on h3 "Repairs and Material Care" at bounding box center [238, 123] width 358 height 11
click at [13, 139] on button at bounding box center [15, 135] width 16 height 13
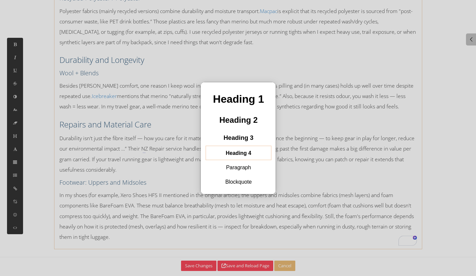
click at [242, 151] on h4 "Heading 4" at bounding box center [238, 152] width 55 height 9
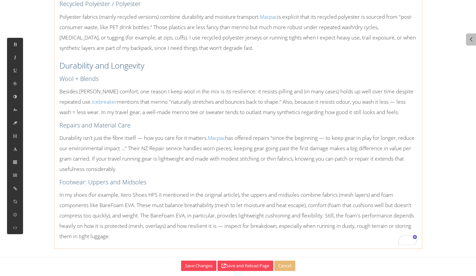
scroll to position [1476, 0]
click at [159, 184] on h4 "Footwear: Uppers and Midsoles" at bounding box center [238, 182] width 358 height 8
click at [14, 137] on icon at bounding box center [15, 136] width 6 height 6
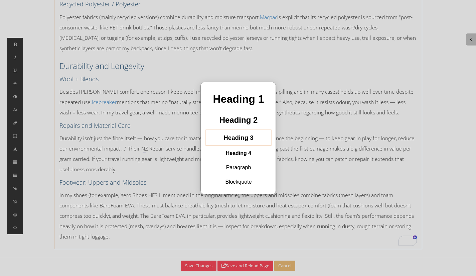
click at [233, 135] on h3 "Heading 3" at bounding box center [238, 137] width 55 height 11
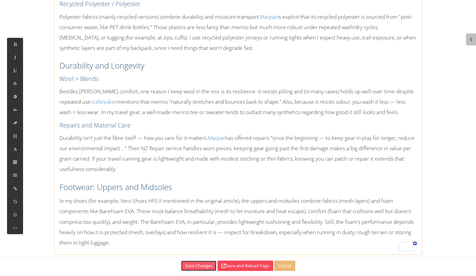
click at [194, 268] on button "Save Changes" at bounding box center [198, 265] width 35 height 10
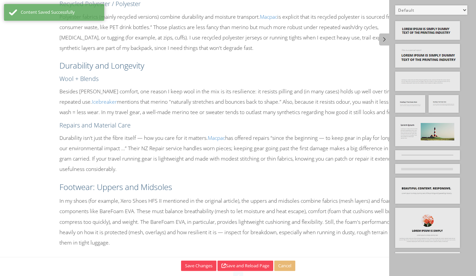
click at [323, 129] on h4 "Repairs and Material Care" at bounding box center [238, 125] width 358 height 8
click at [233, 270] on button "Save and Reload Page" at bounding box center [246, 265] width 56 height 10
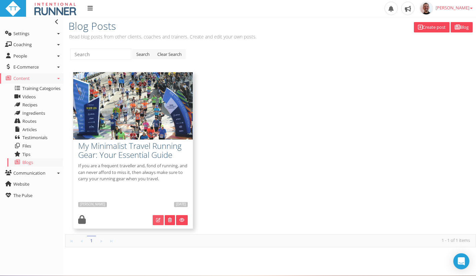
click at [156, 221] on icon at bounding box center [158, 220] width 4 height 4
type input "My Minimalist Travel Running Gear: Your Essential Guide"
type textarea "If you are a frequent traveller and, fond of running, and can never afford to m…"
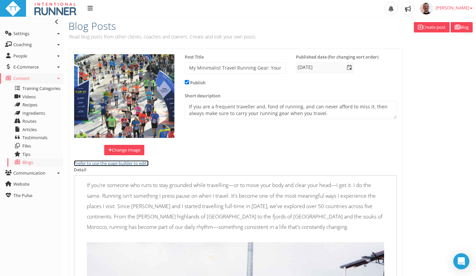
click at [133, 162] on link "Prefer to use the page builder to edit?" at bounding box center [111, 163] width 75 height 6
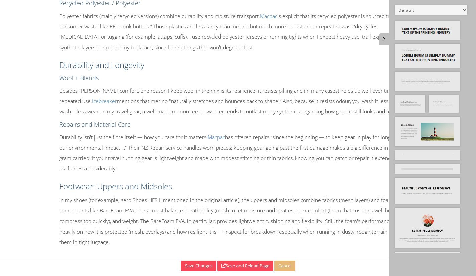
scroll to position [1482, 0]
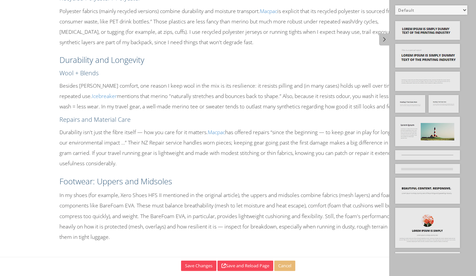
click at [424, 11] on select "Default All Title Title, Subtitle Info, Title Heading, Paragraph Paragraph Butt…" at bounding box center [431, 9] width 72 height 9
select select "12"
click at [395, 5] on select "Default All Title Title, Subtitle Info, Title Heading, Paragraph Paragraph Butt…" at bounding box center [431, 9] width 72 height 9
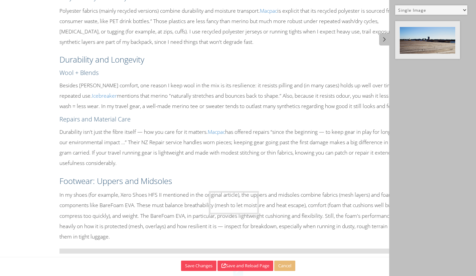
drag, startPoint x: 425, startPoint y: 42, endPoint x: 239, endPoint y: 211, distance: 251.7
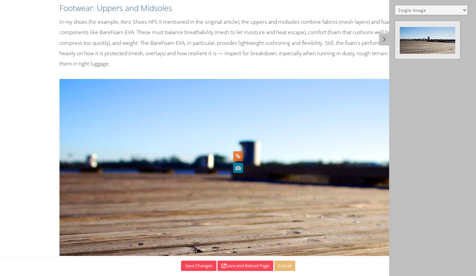
scroll to position [1655, 0]
click at [238, 170] on icon at bounding box center [237, 167] width 7 height 10
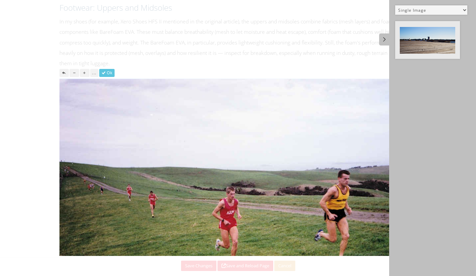
click at [93, 73] on button "..." at bounding box center [94, 73] width 8 height 8
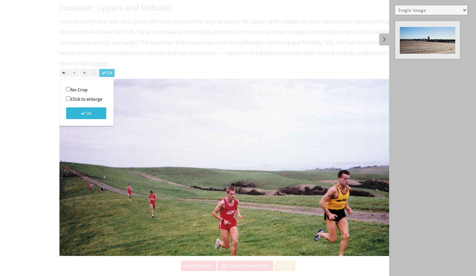
click at [83, 92] on label "No Crop" at bounding box center [76, 90] width 21 height 8
click at [71, 91] on input "No Crop" at bounding box center [68, 89] width 4 height 4
checkbox input "true"
click at [89, 113] on button "Ok" at bounding box center [86, 113] width 40 height 12
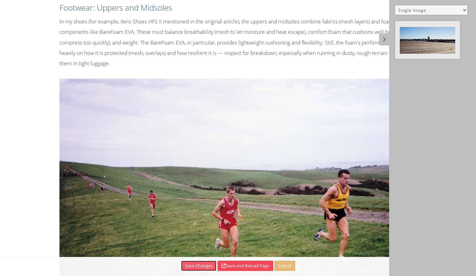
click at [194, 266] on button "Save Changes" at bounding box center [198, 265] width 35 height 10
click at [386, 41] on icon at bounding box center [384, 39] width 7 height 6
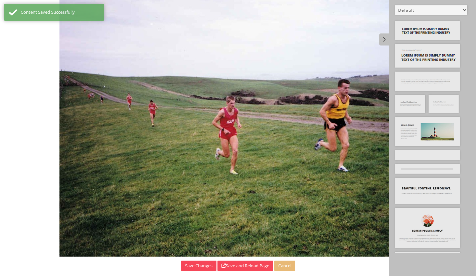
scroll to position [1757, 0]
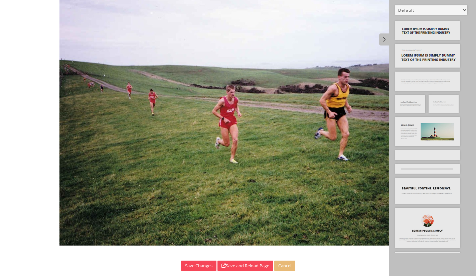
click at [466, 11] on select "Default All Title Title, Subtitle Info, Title Heading, Paragraph Paragraph Butt…" at bounding box center [431, 9] width 72 height 9
select select "5"
click at [395, 5] on select "Default All Title Title, Subtitle Info, Title Heading, Paragraph Paragraph Butt…" at bounding box center [431, 9] width 72 height 9
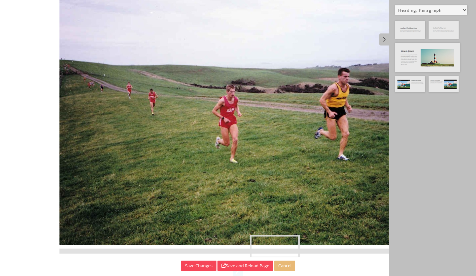
drag, startPoint x: 442, startPoint y: 33, endPoint x: 263, endPoint y: 246, distance: 278.0
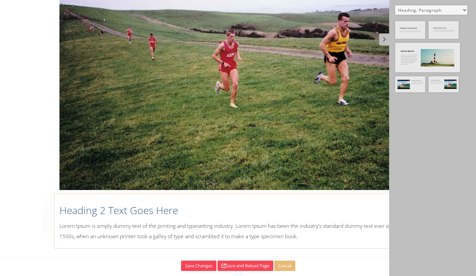
click at [183, 234] on p "Lorem Ipsum is simply dummy text of the printing and typesetting industry. Lore…" at bounding box center [238, 231] width 358 height 21
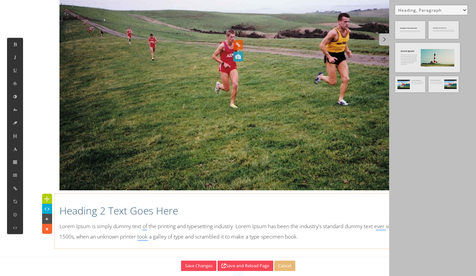
scroll to position [1812, 0]
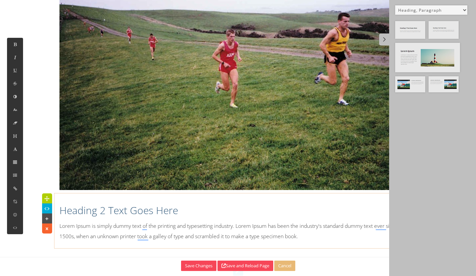
click at [113, 213] on h2 "Heading 2 Text Goes Here" at bounding box center [238, 210] width 358 height 14
click at [65, 211] on h2 "Heading 2 Text Goes Here" at bounding box center [238, 210] width 358 height 14
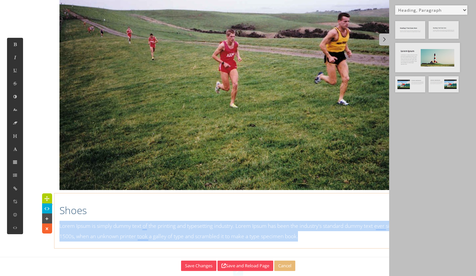
drag, startPoint x: 304, startPoint y: 237, endPoint x: 60, endPoint y: 230, distance: 244.7
click at [60, 230] on p "Lorem Ipsum is simply dummy text of the printing and typesetting industry. Lore…" at bounding box center [238, 231] width 358 height 21
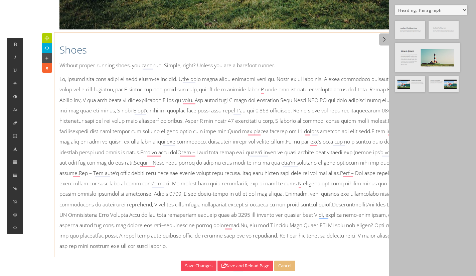
scroll to position [1973, 0]
click at [382, 38] on icon at bounding box center [384, 39] width 7 height 6
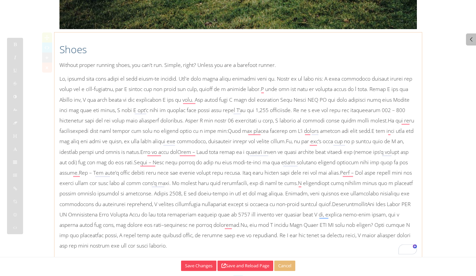
click at [264, 91] on p at bounding box center [238, 162] width 358 height 177
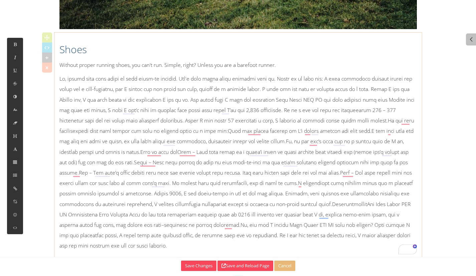
click at [183, 100] on p at bounding box center [238, 162] width 358 height 177
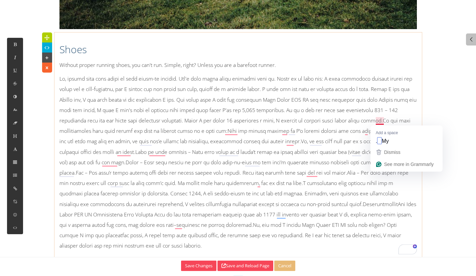
click at [378, 121] on p at bounding box center [238, 162] width 358 height 177
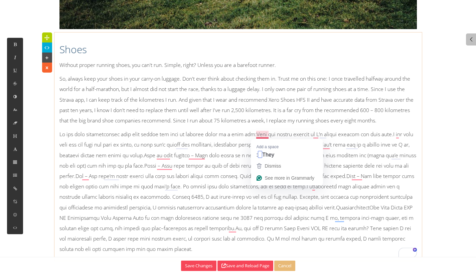
click at [259, 132] on p at bounding box center [238, 191] width 358 height 125
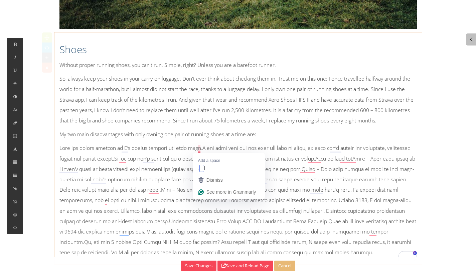
click at [199, 148] on p at bounding box center [238, 200] width 358 height 115
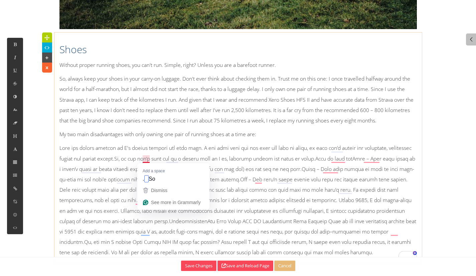
click at [144, 161] on p at bounding box center [238, 200] width 358 height 115
click at [334, 159] on p at bounding box center [238, 200] width 358 height 115
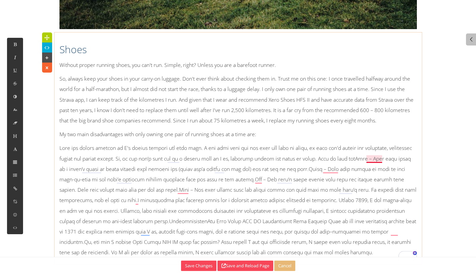
click at [374, 161] on p at bounding box center [238, 200] width 358 height 115
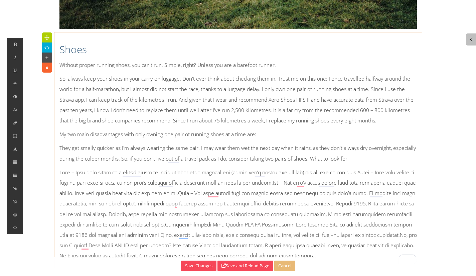
click at [335, 222] on p at bounding box center [238, 214] width 358 height 94
click at [338, 161] on p "They get smelly quicker as I'm always wearing the same pair. I may wear them we…" at bounding box center [238, 153] width 358 height 21
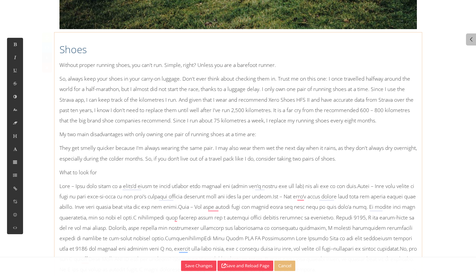
click at [107, 171] on p "What to look for" at bounding box center [238, 172] width 358 height 10
click at [72, 54] on h2 "Shoes" at bounding box center [238, 49] width 358 height 14
click at [16, 134] on icon at bounding box center [15, 136] width 6 height 6
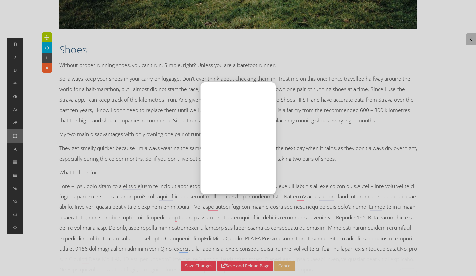
click at [16, 134] on div at bounding box center [238, 138] width 476 height 276
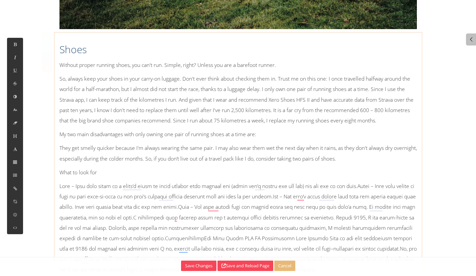
click at [113, 174] on p "What to look for" at bounding box center [238, 172] width 358 height 10
click at [17, 140] on button at bounding box center [15, 135] width 16 height 13
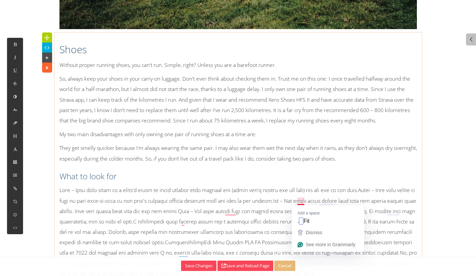
click at [299, 201] on p at bounding box center [238, 232] width 358 height 94
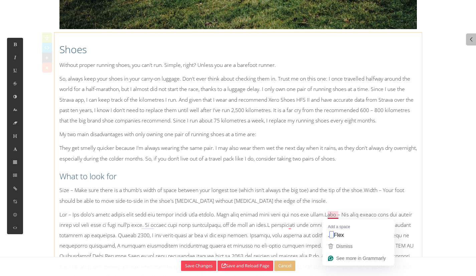
click at [330, 213] on p at bounding box center [238, 251] width 358 height 84
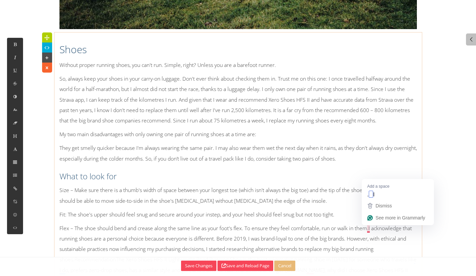
click at [369, 228] on p "Flex – The shoe should bend and crease along the same line as your foot's flex.…" at bounding box center [238, 259] width 358 height 73
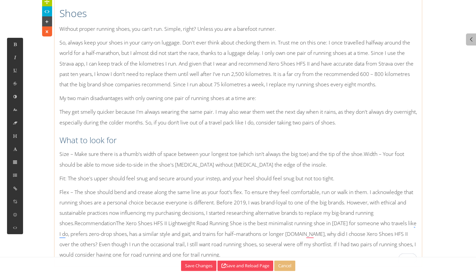
scroll to position [2027, 0]
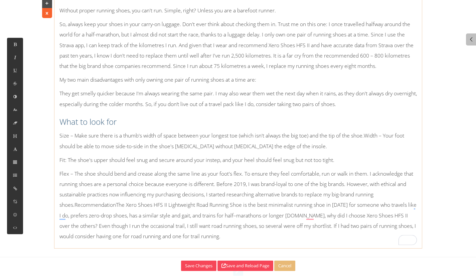
click at [75, 207] on p "Flex – The shoe should bend and crease along the same line as your foot's flex.…" at bounding box center [238, 204] width 358 height 73
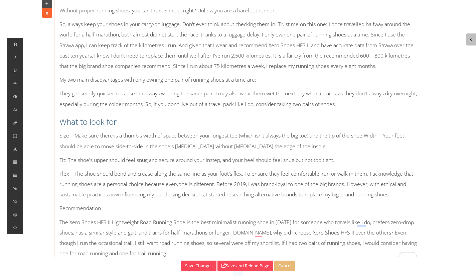
click at [101, 208] on p "Recommendation" at bounding box center [238, 208] width 358 height 10
click at [16, 137] on icon at bounding box center [15, 136] width 6 height 6
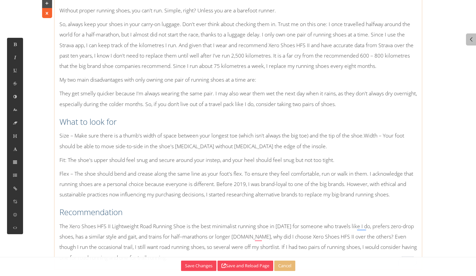
click at [150, 117] on h3 "What to look for" at bounding box center [238, 121] width 358 height 11
click at [14, 139] on button at bounding box center [15, 135] width 16 height 13
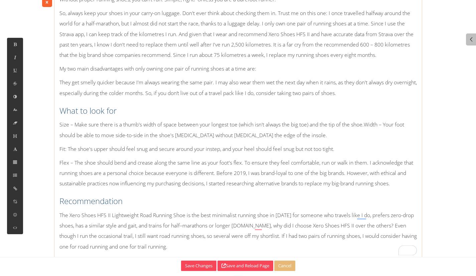
scroll to position [2048, 0]
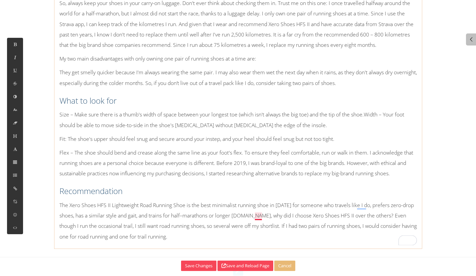
click at [256, 217] on p "The Xero Shoes HFS II Lightweight Road Running Shoe is the best minimalist runn…" at bounding box center [238, 221] width 358 height 42
click at [194, 270] on button "Save Changes" at bounding box center [198, 265] width 35 height 10
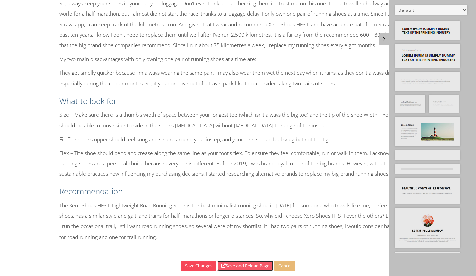
click at [246, 266] on button "Save and Reload Page" at bounding box center [246, 265] width 56 height 10
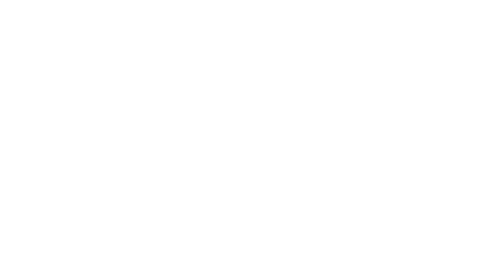
scroll to position [0, 0]
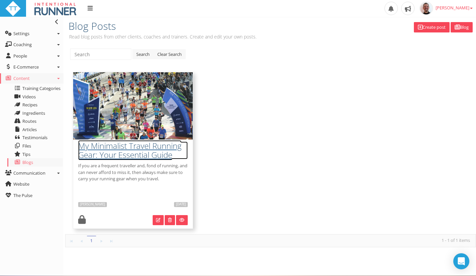
click at [137, 151] on h3 "My Minimalist Travel Running Gear: Your Essential Guide" at bounding box center [133, 150] width 110 height 18
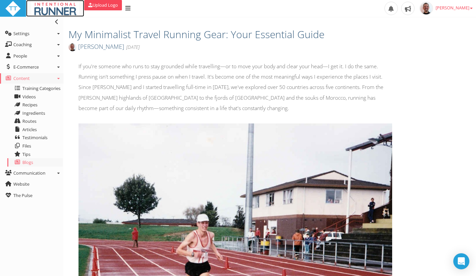
click at [58, 9] on img at bounding box center [55, 9] width 48 height 16
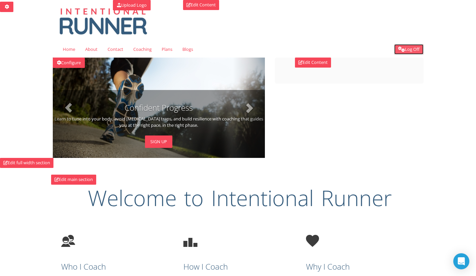
click at [405, 46] on link "Log Off" at bounding box center [408, 49] width 29 height 10
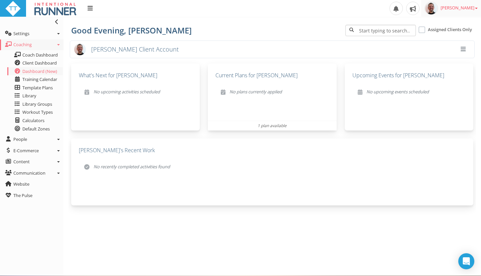
click at [470, 10] on span "[PERSON_NAME]" at bounding box center [459, 8] width 37 height 6
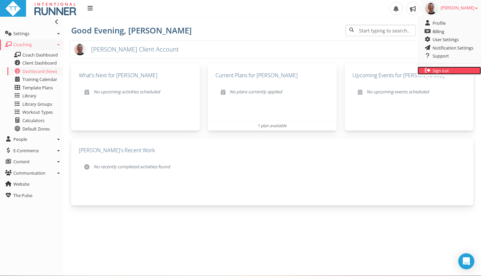
click at [445, 69] on link "Sign out" at bounding box center [449, 70] width 63 height 8
